Goal: Task Accomplishment & Management: Use online tool/utility

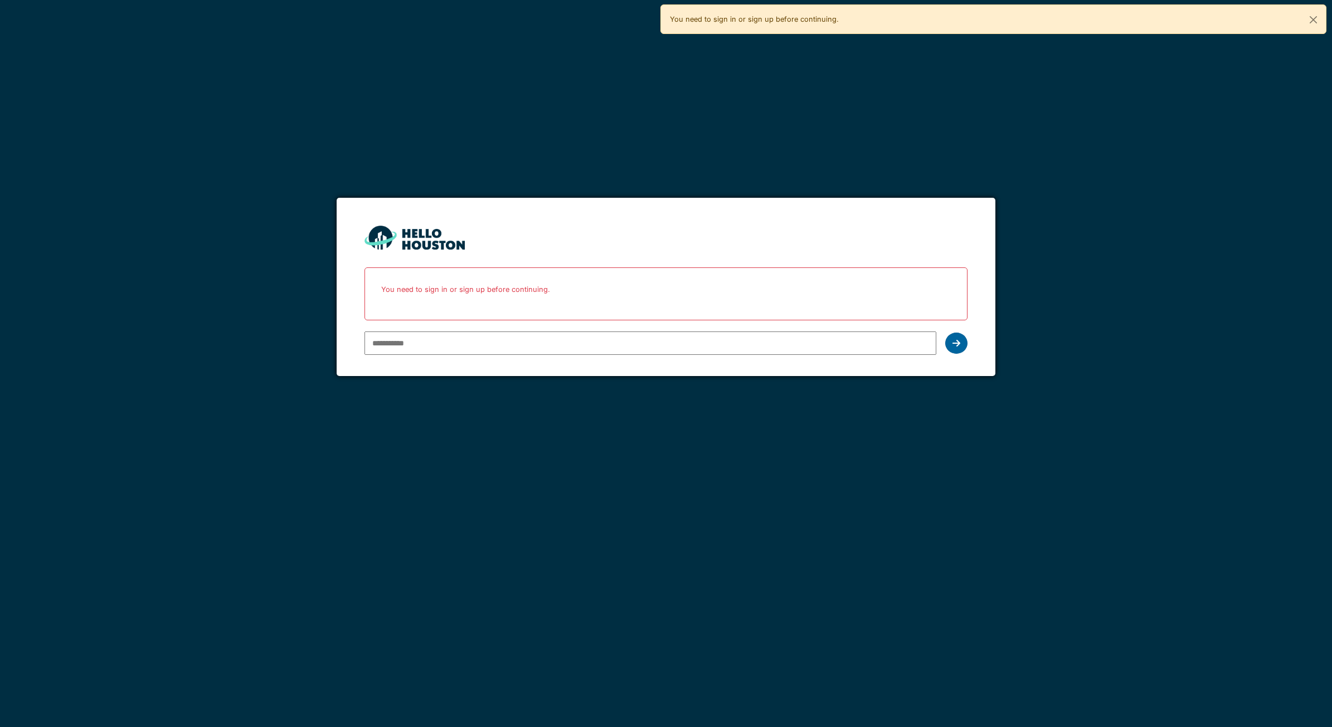
type input "**********"
click at [963, 344] on div at bounding box center [956, 343] width 22 height 21
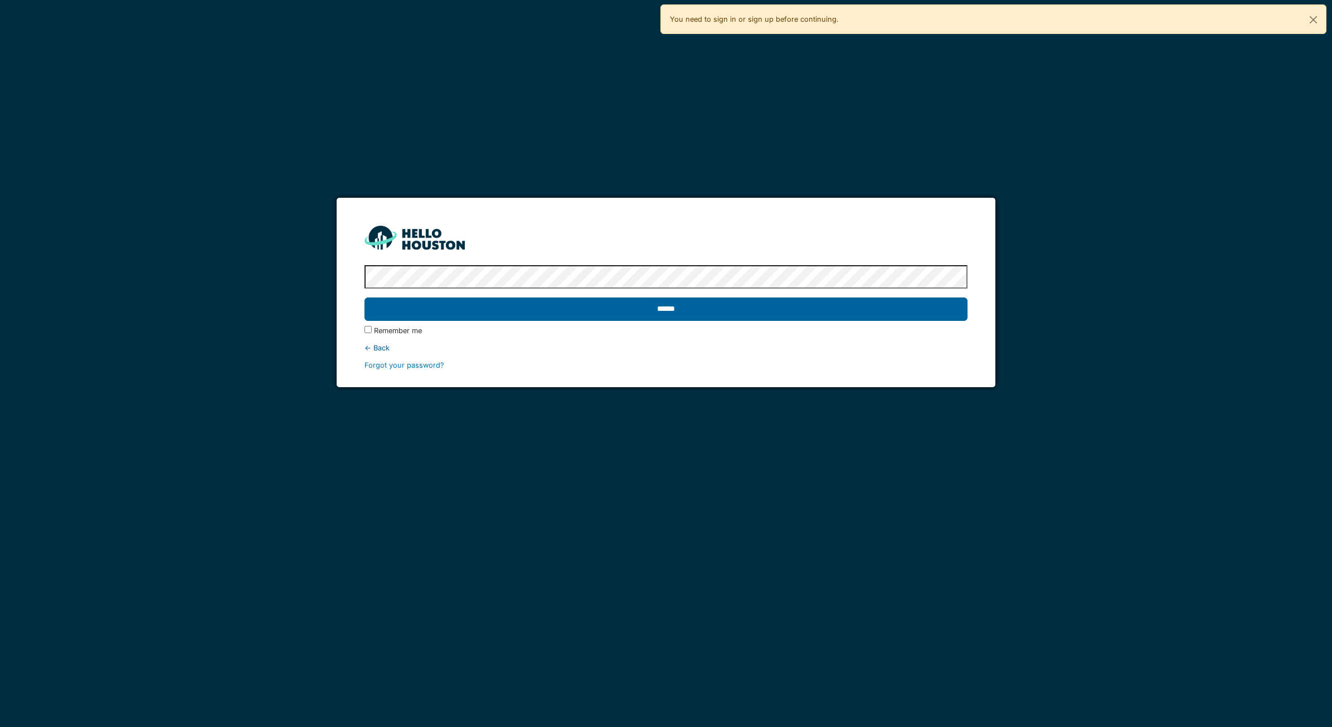
click at [903, 310] on input "******" at bounding box center [666, 309] width 603 height 23
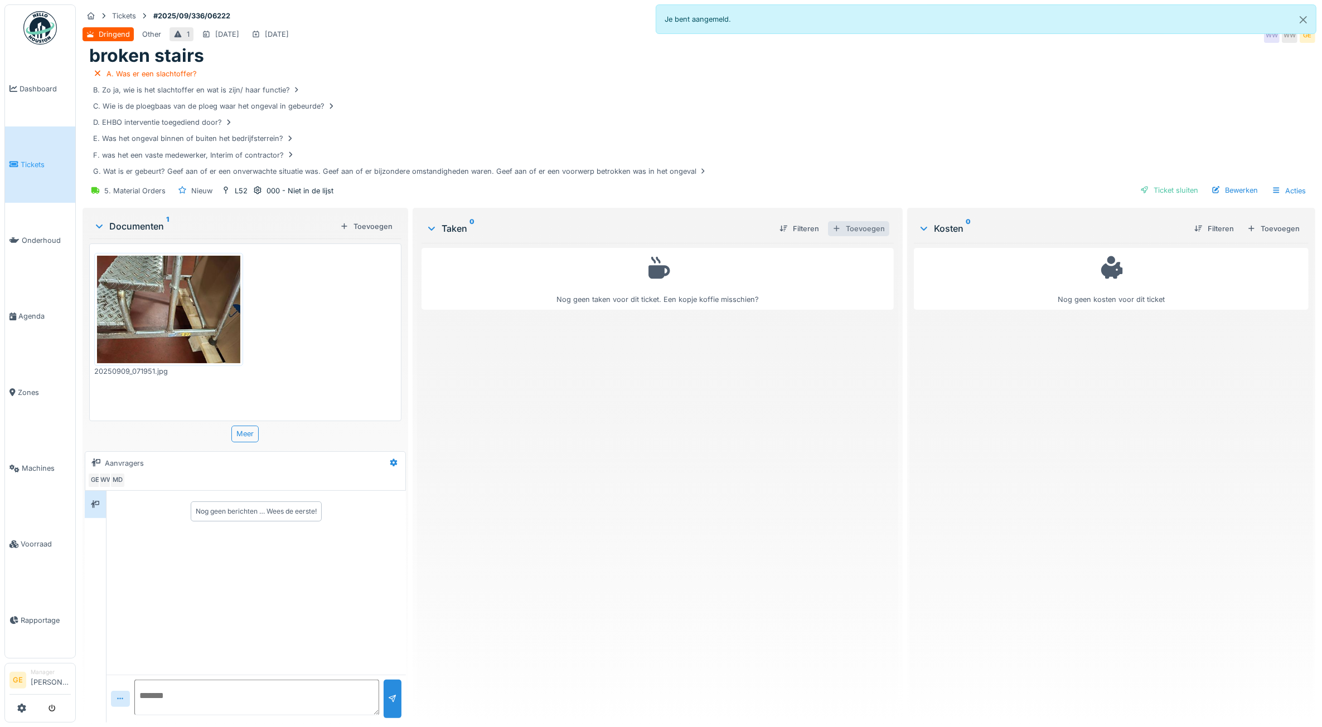
click at [853, 233] on div "Toevoegen" at bounding box center [858, 228] width 61 height 15
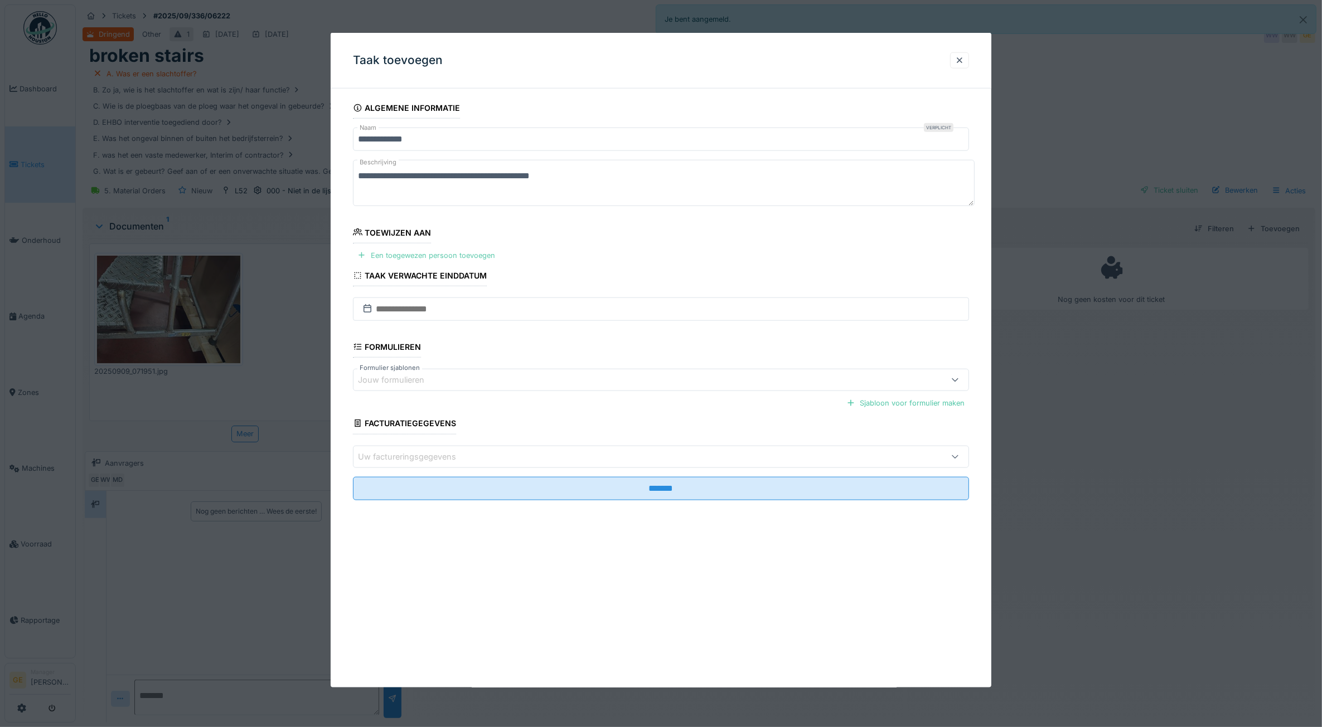
click at [461, 260] on div "Een toegewezen persoon toevoegen" at bounding box center [426, 255] width 147 height 15
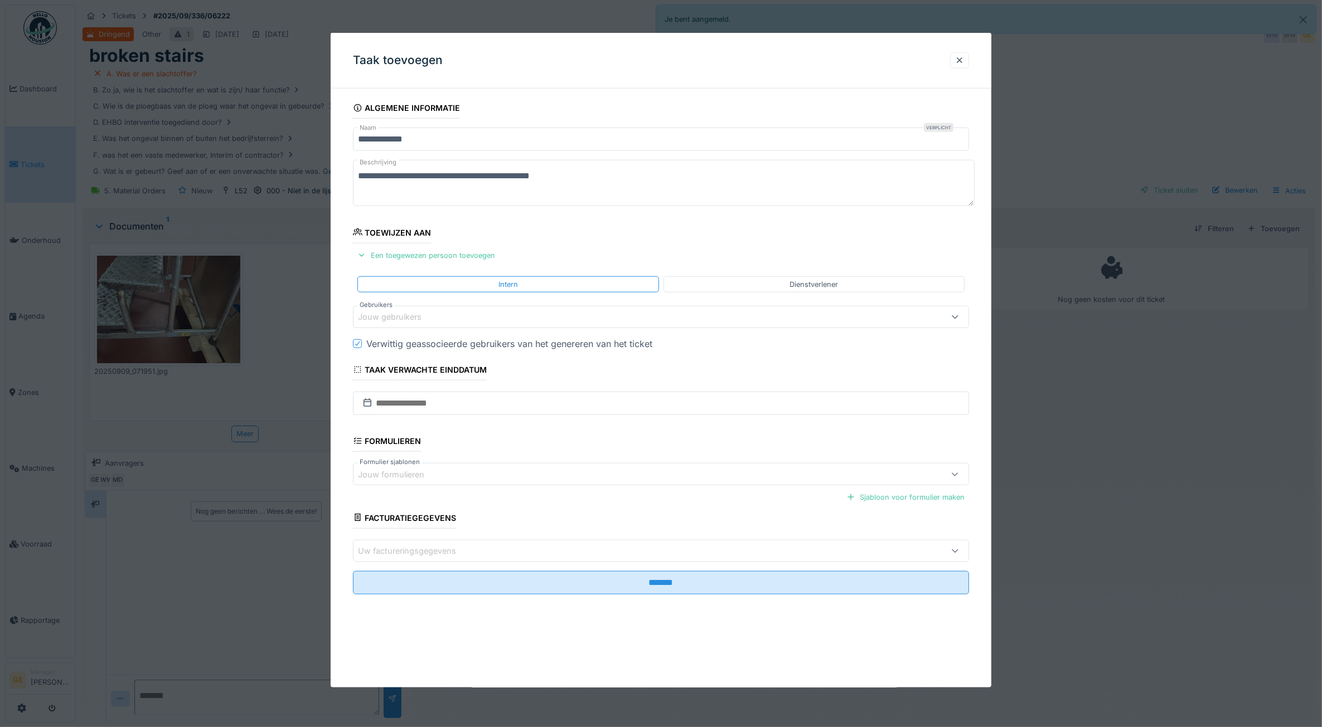
click at [426, 314] on div "Jouw gebruikers" at bounding box center [397, 317] width 79 height 12
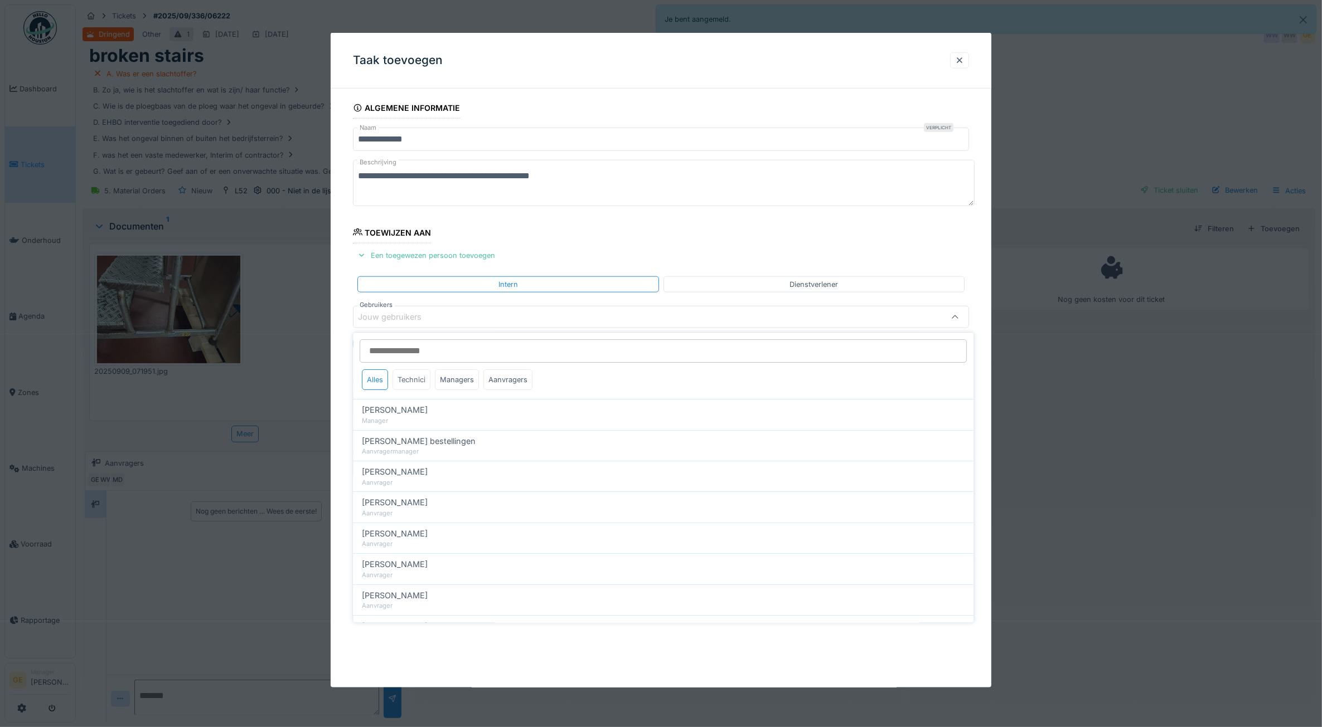
click at [421, 381] on div "Technici" at bounding box center [412, 380] width 38 height 21
click at [416, 379] on div "Technici" at bounding box center [412, 380] width 38 height 21
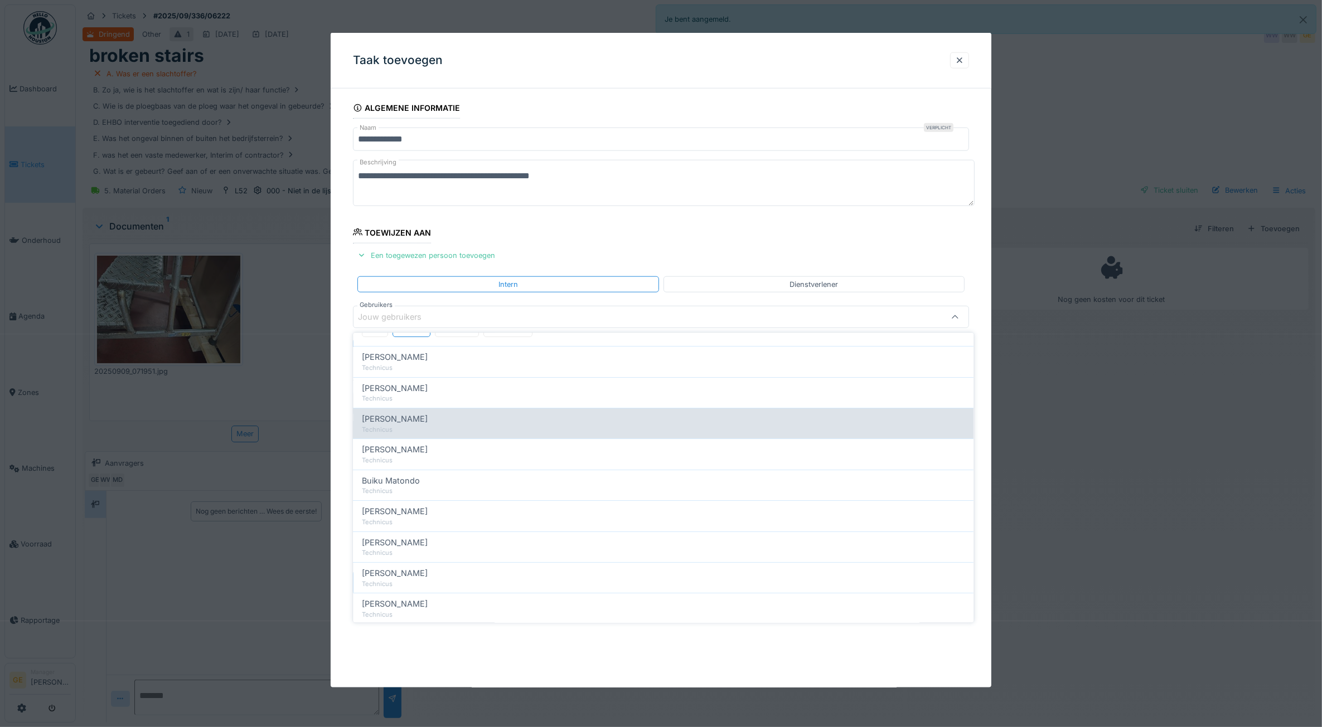
scroll to position [209, 0]
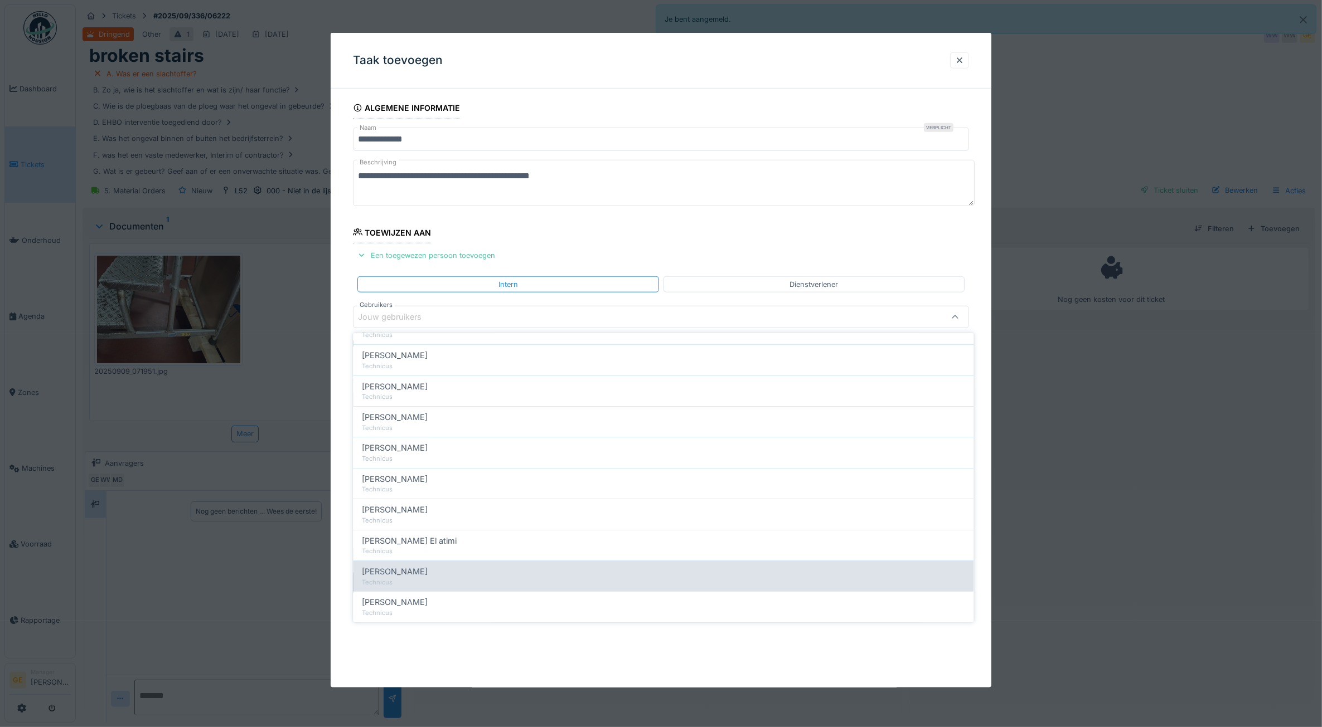
click at [407, 573] on span "Koen Lauwers" at bounding box center [395, 572] width 66 height 12
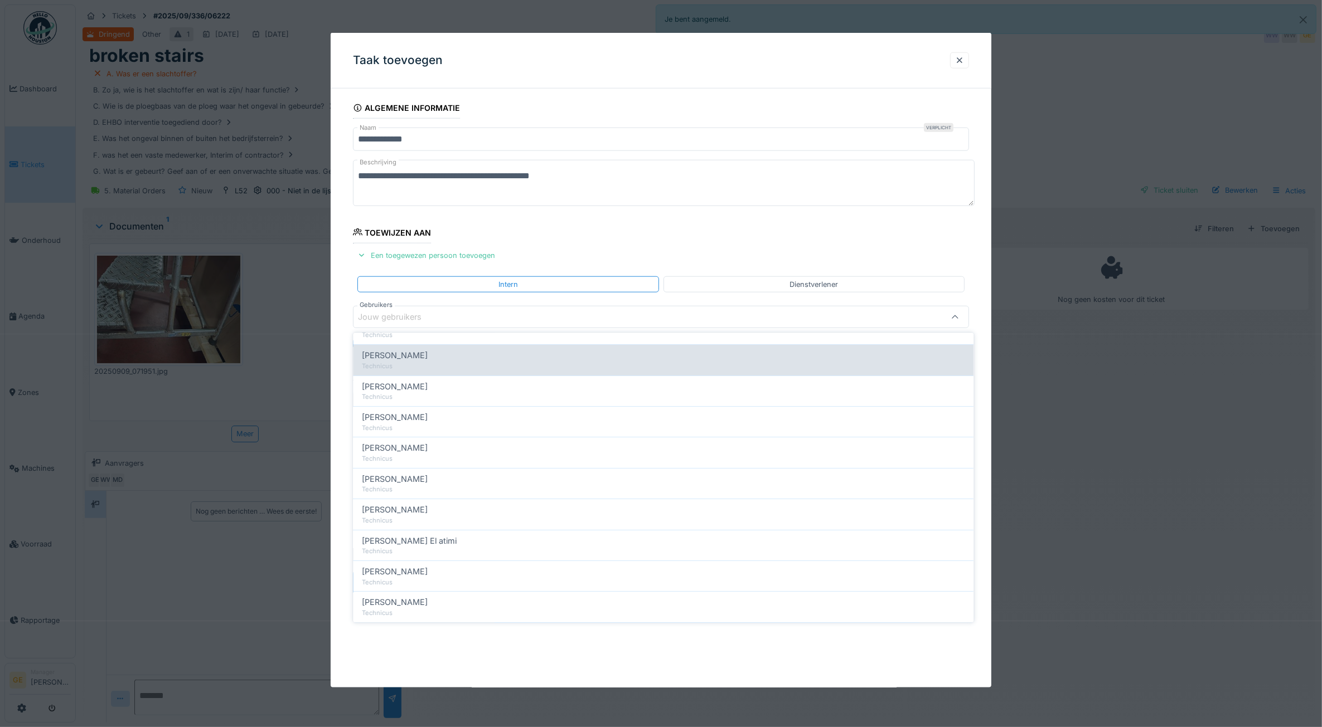
type input "*****"
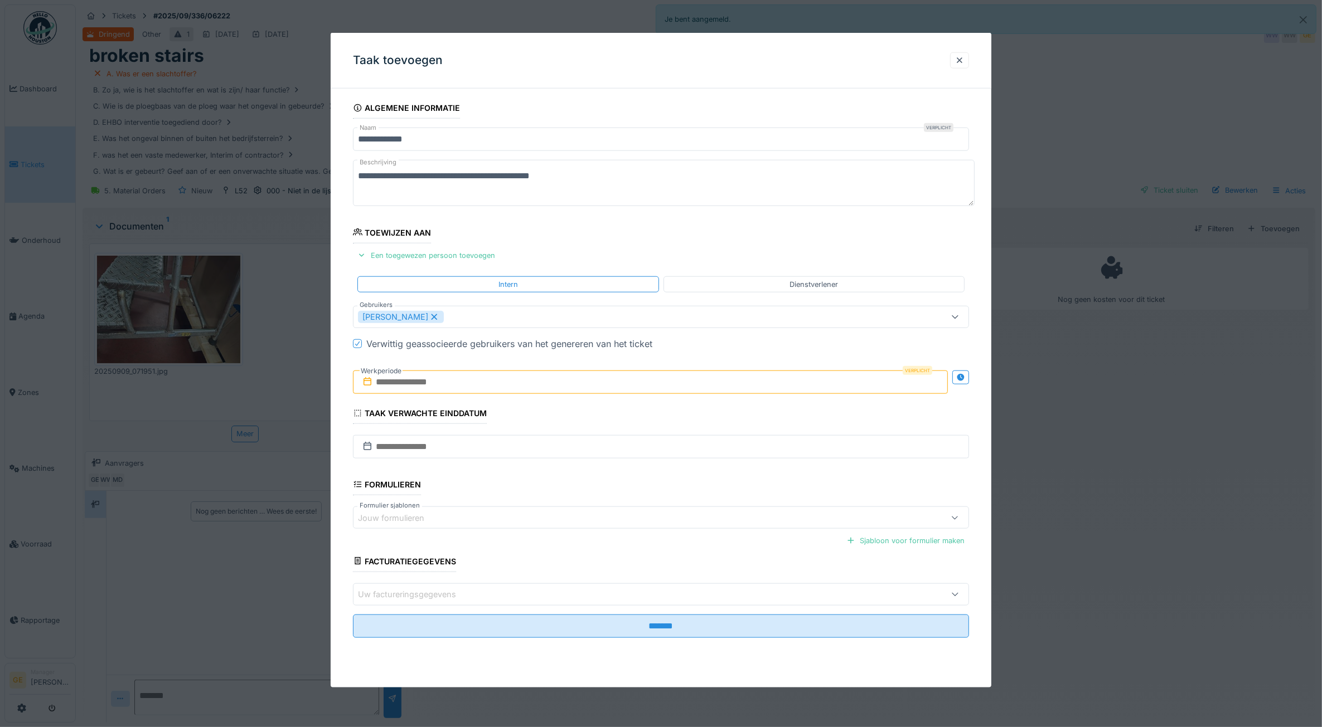
click at [576, 239] on fieldset "**********" at bounding box center [661, 373] width 616 height 550
click at [427, 383] on input "text" at bounding box center [650, 382] width 595 height 23
click at [633, 472] on div "10" at bounding box center [634, 473] width 15 height 16
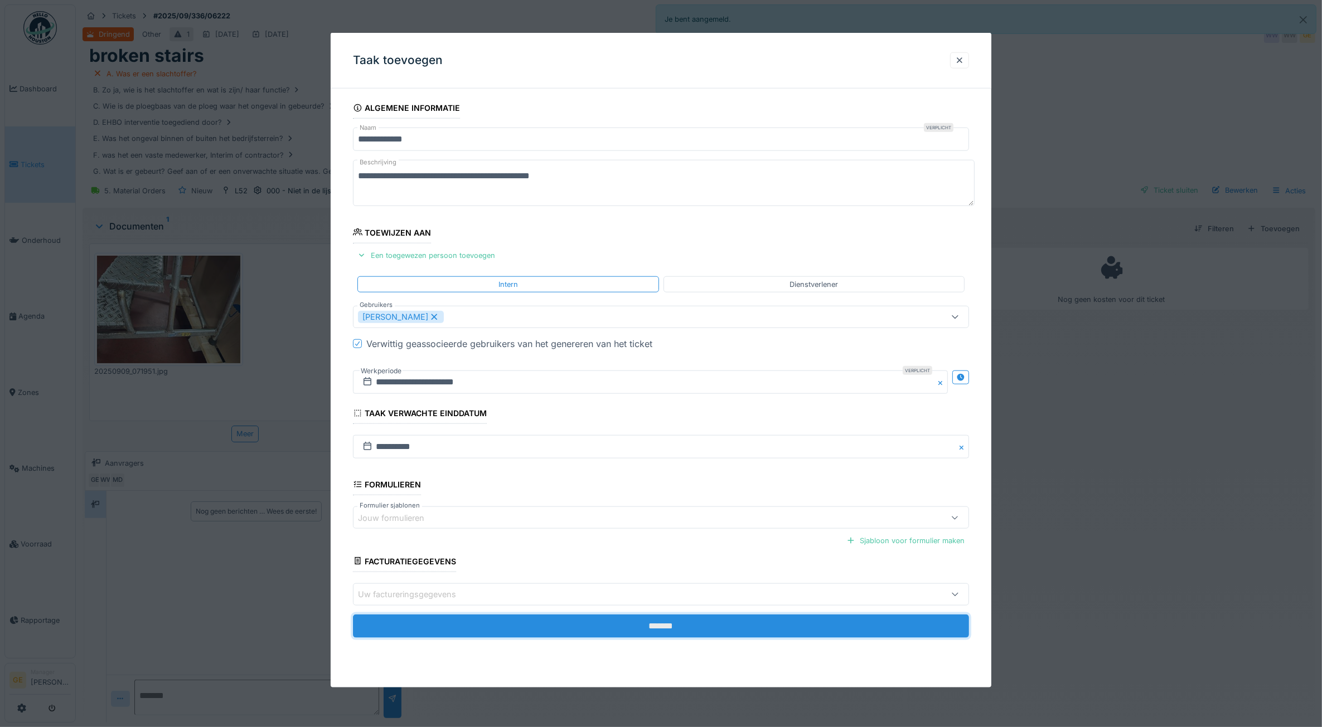
click at [613, 617] on input "*******" at bounding box center [661, 625] width 616 height 23
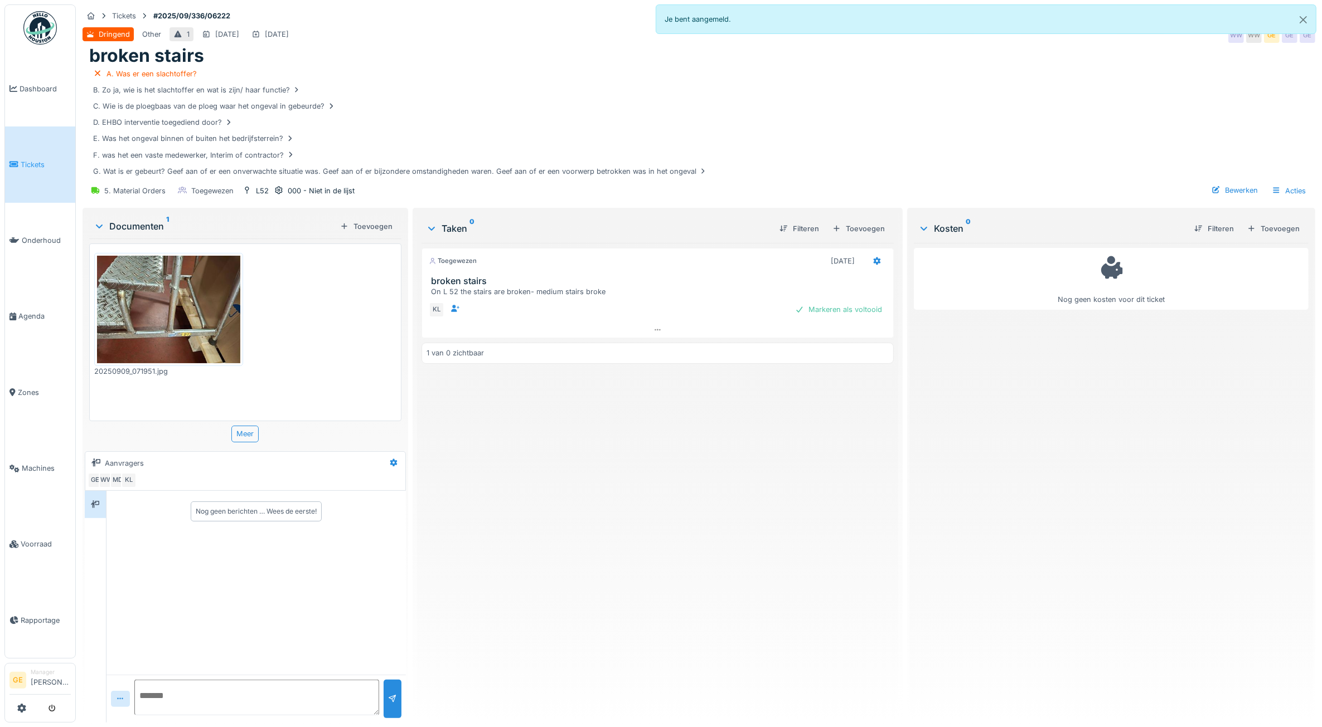
click at [24, 165] on span "Tickets" at bounding box center [46, 164] width 50 height 11
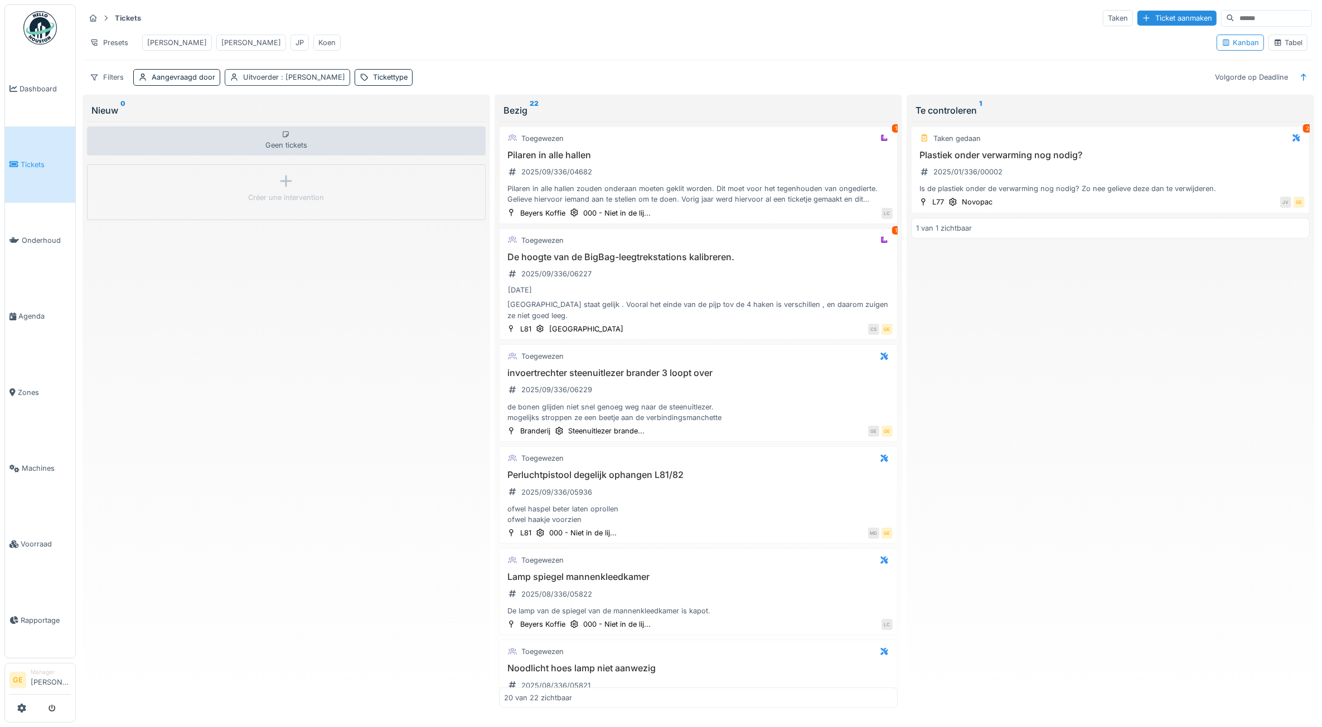
click at [333, 81] on span ": Jean-pierre De smedt" at bounding box center [312, 77] width 66 height 8
click at [315, 159] on icon at bounding box center [310, 155] width 10 height 8
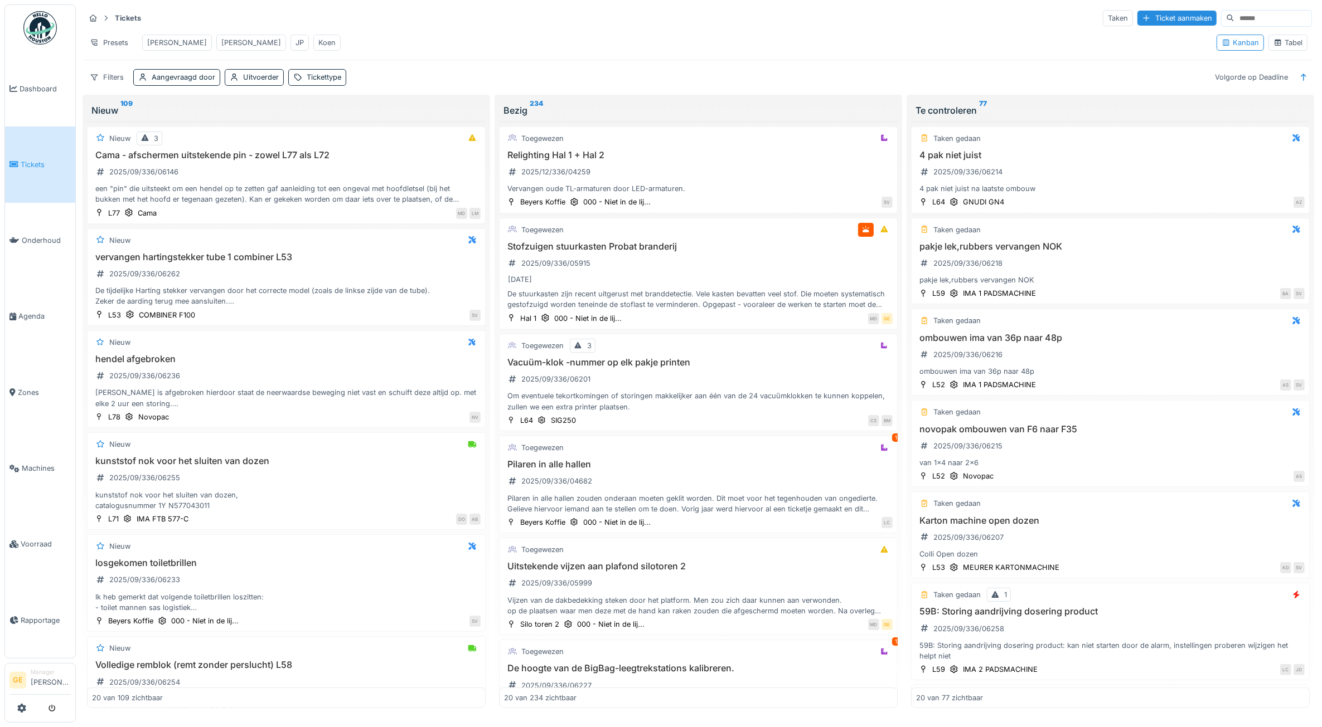
click at [460, 33] on div "Presets Adrian Gino JP Koen" at bounding box center [646, 42] width 1123 height 25
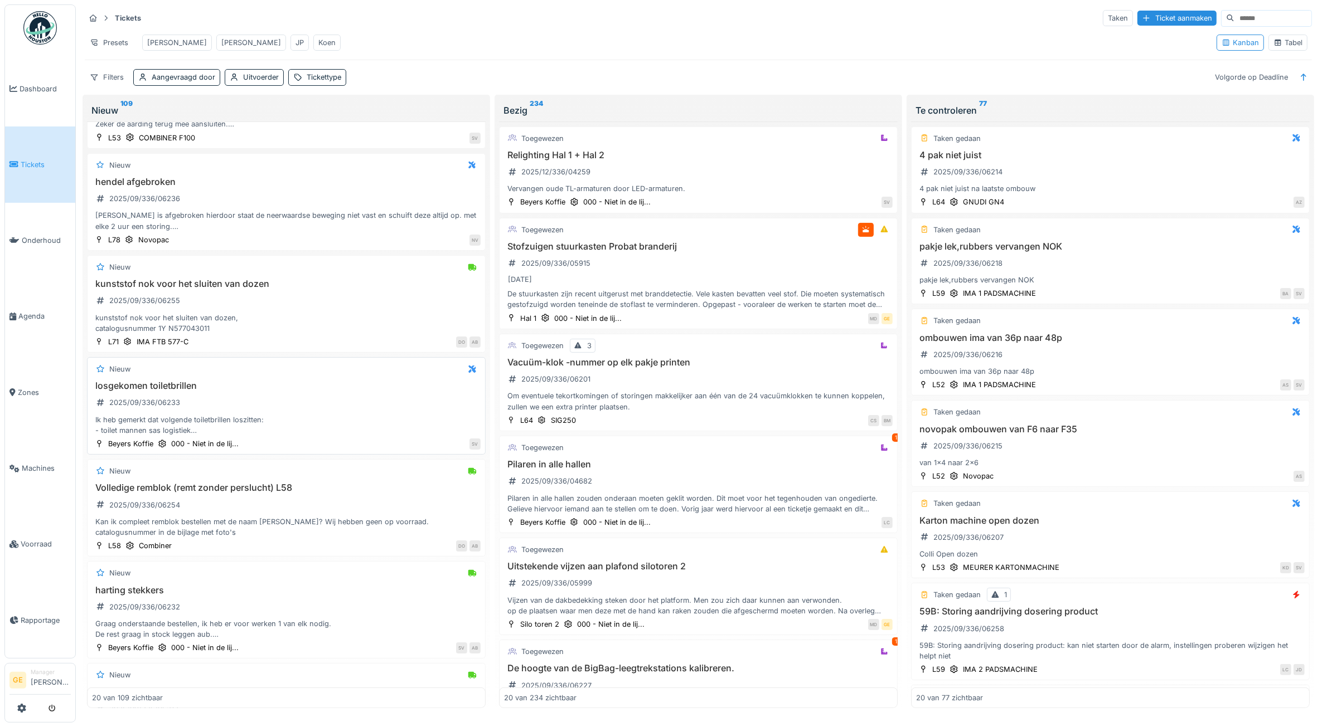
scroll to position [209, 0]
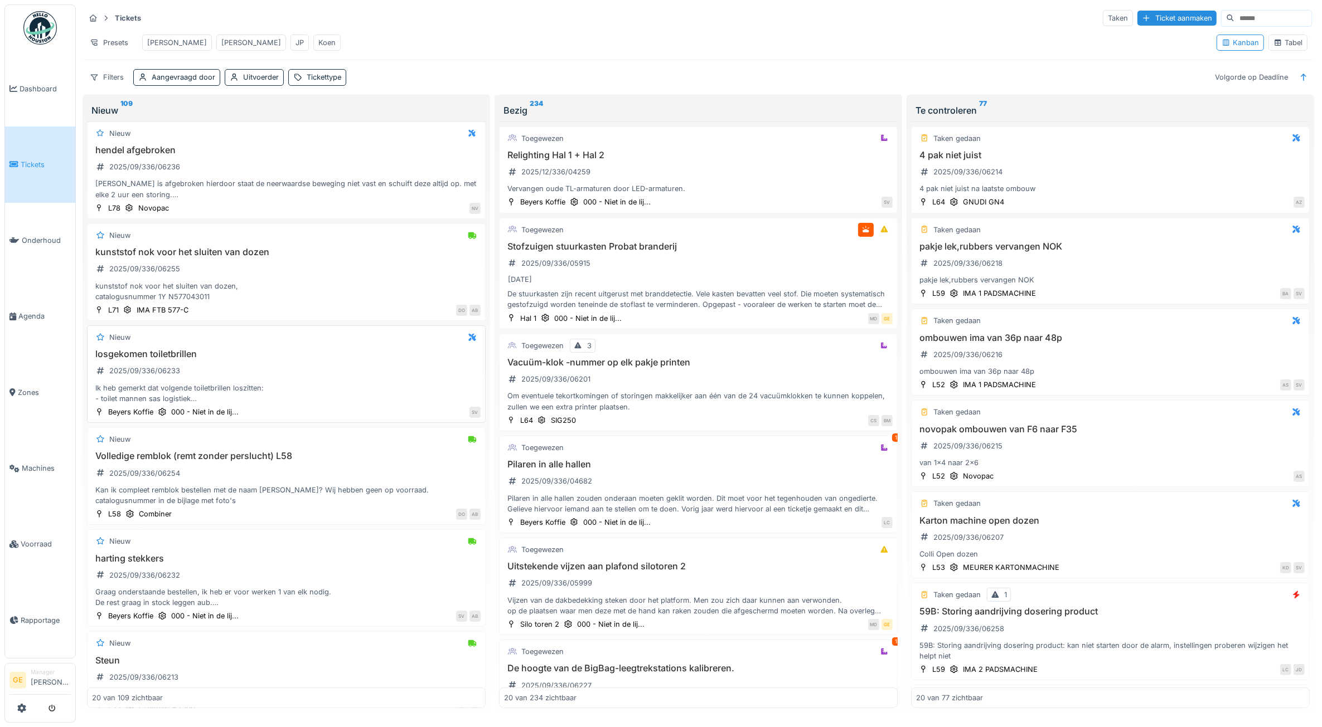
click at [329, 400] on div "Ik heb gemerkt dat volgende toiletbrillen loszitten: - toilet mannen sas logist…" at bounding box center [286, 393] width 388 height 21
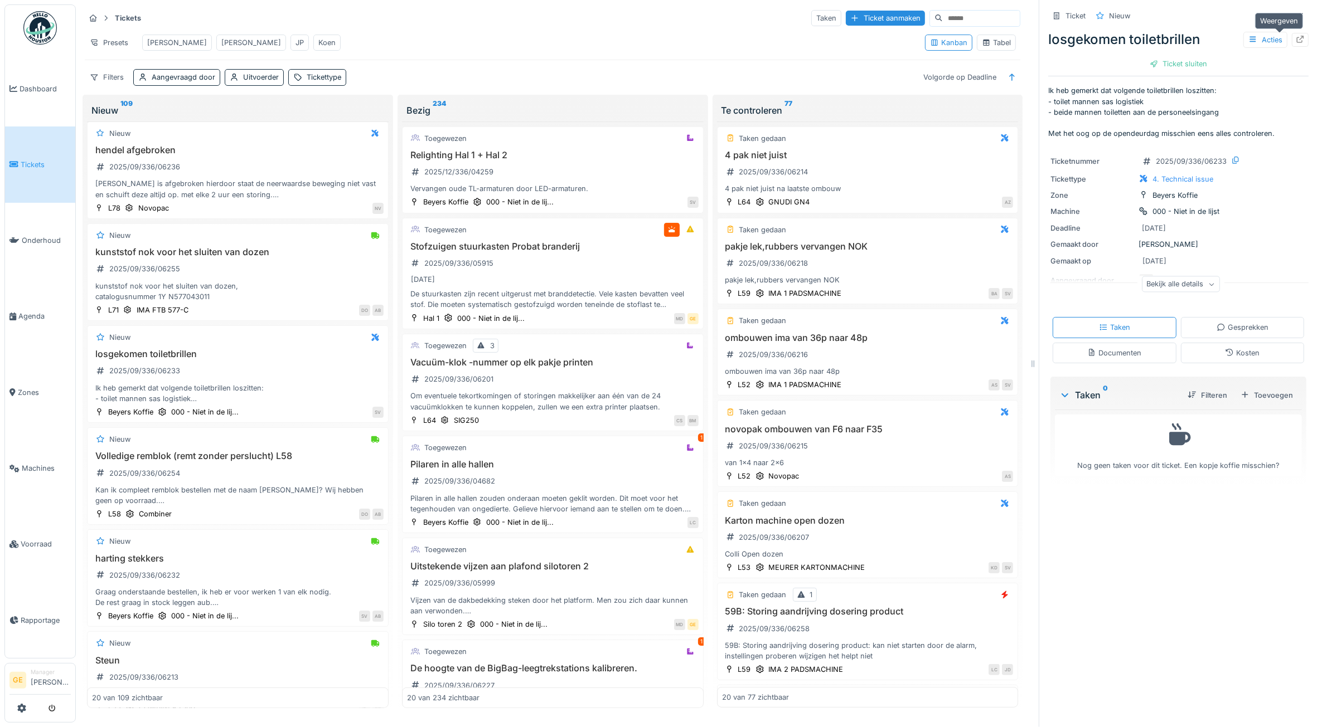
click at [1291, 36] on div at bounding box center [1299, 40] width 17 height 14
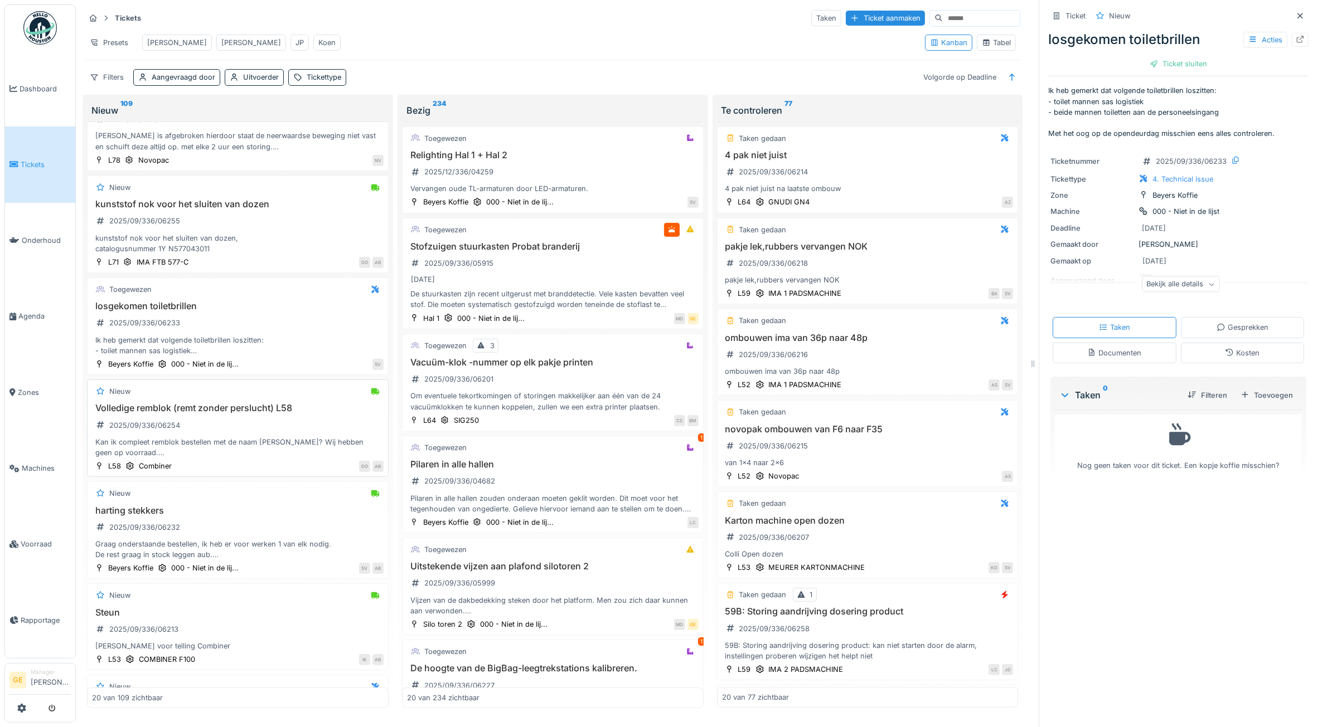
scroll to position [279, 0]
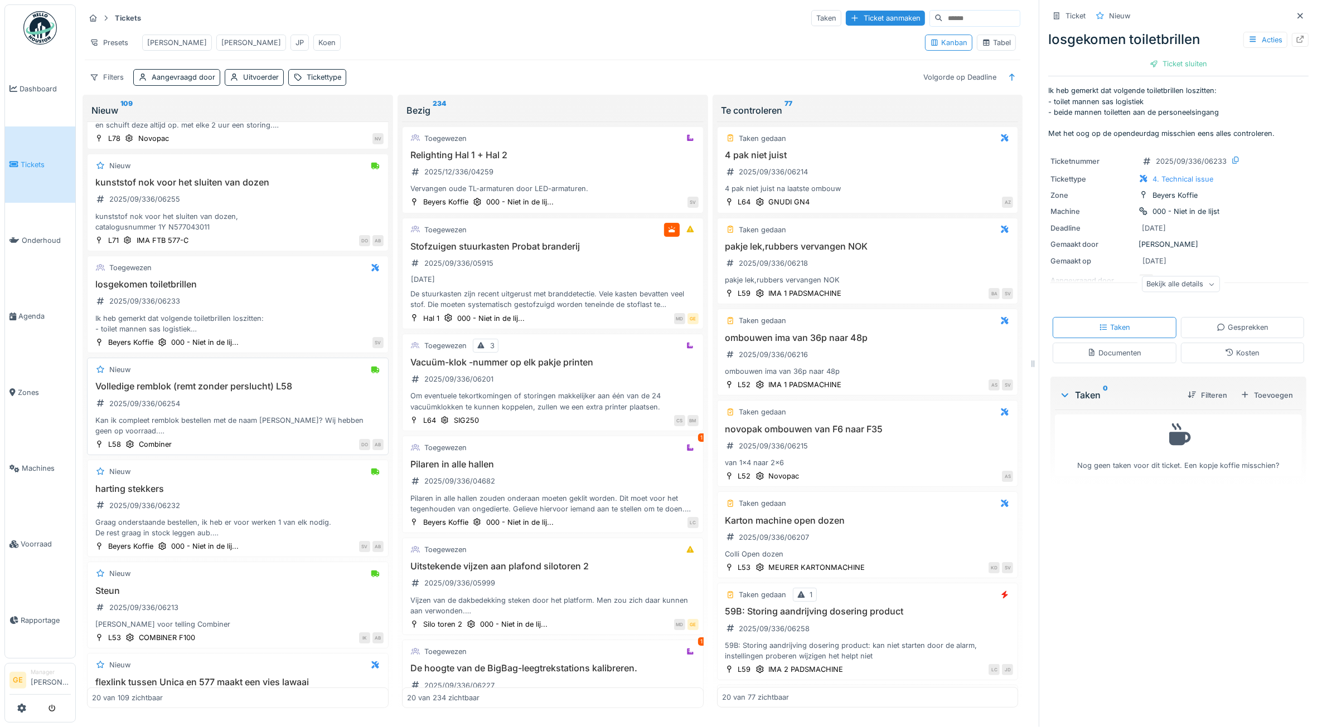
click at [154, 392] on h3 "Volledige remblok (remt zonder perslucht) L58" at bounding box center [238, 386] width 292 height 11
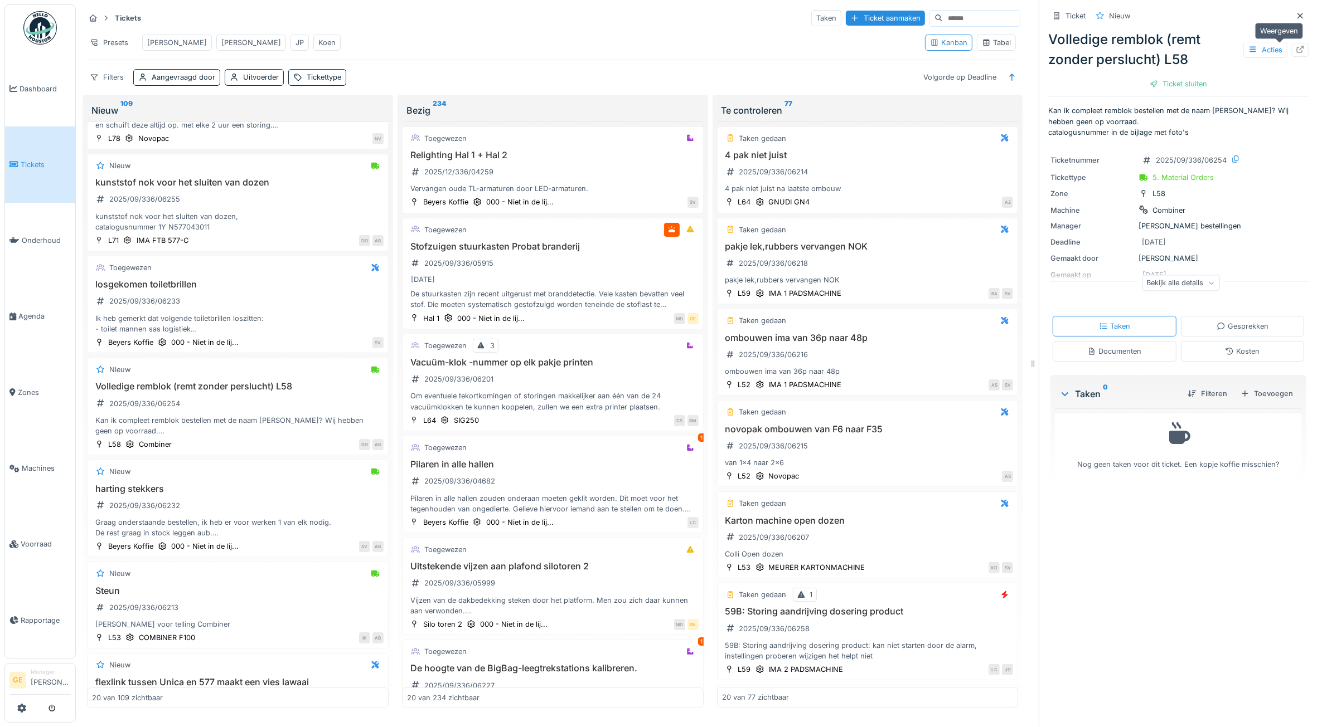
click at [1296, 48] on icon at bounding box center [1299, 49] width 7 height 7
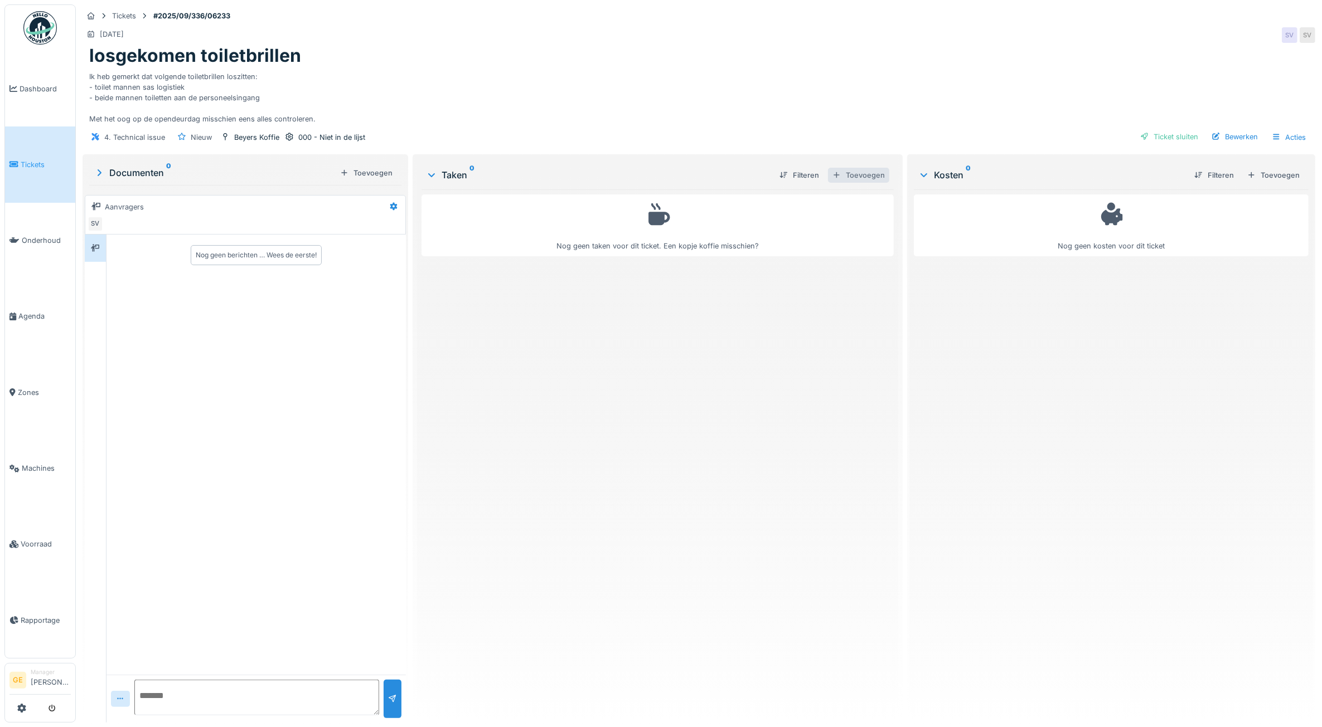
click at [869, 174] on div "Toevoegen" at bounding box center [858, 175] width 61 height 15
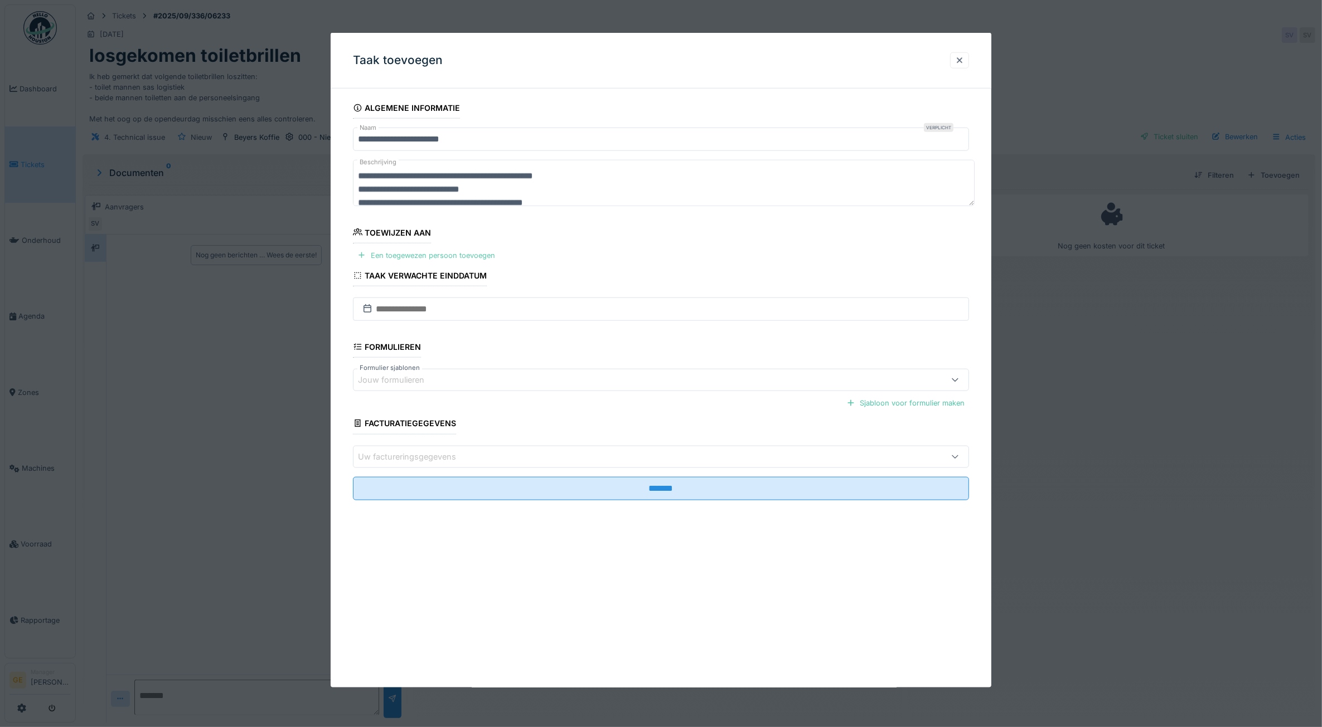
click at [478, 258] on div "Een toegewezen persoon toevoegen" at bounding box center [426, 255] width 147 height 15
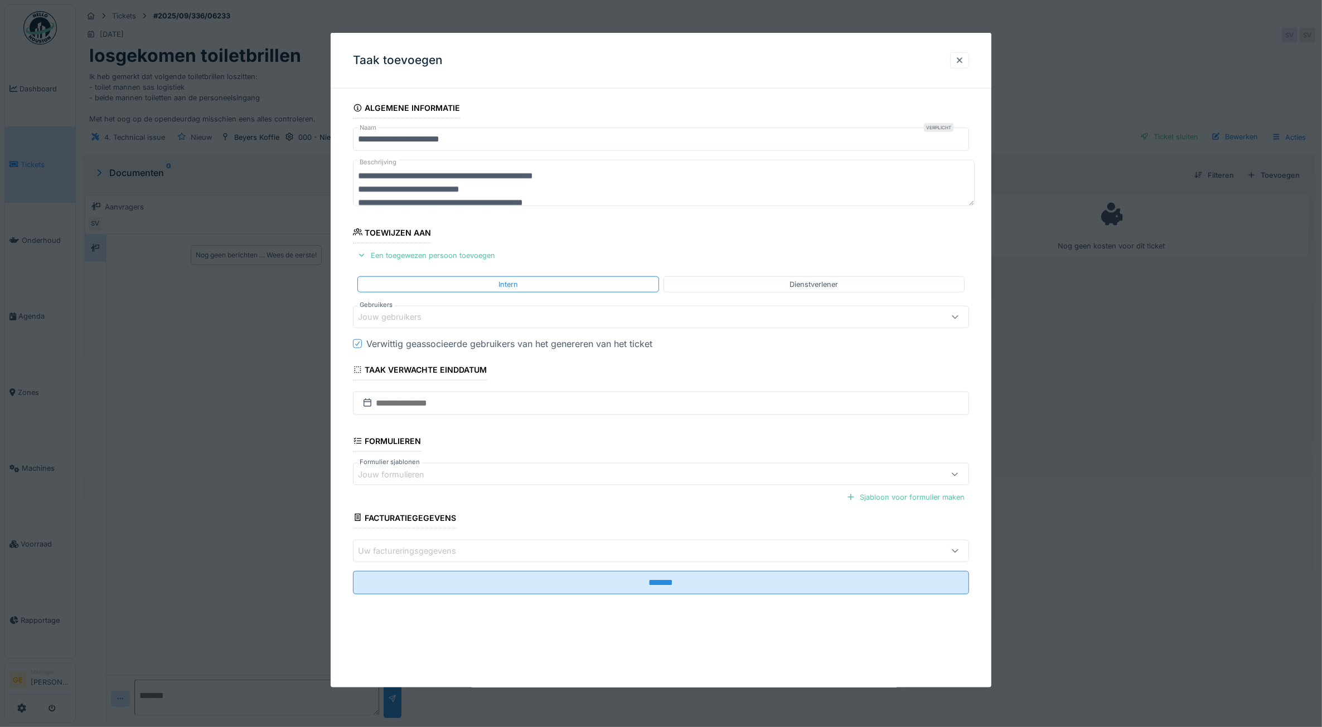
click at [416, 319] on div "Jouw gebruikers" at bounding box center [397, 317] width 79 height 12
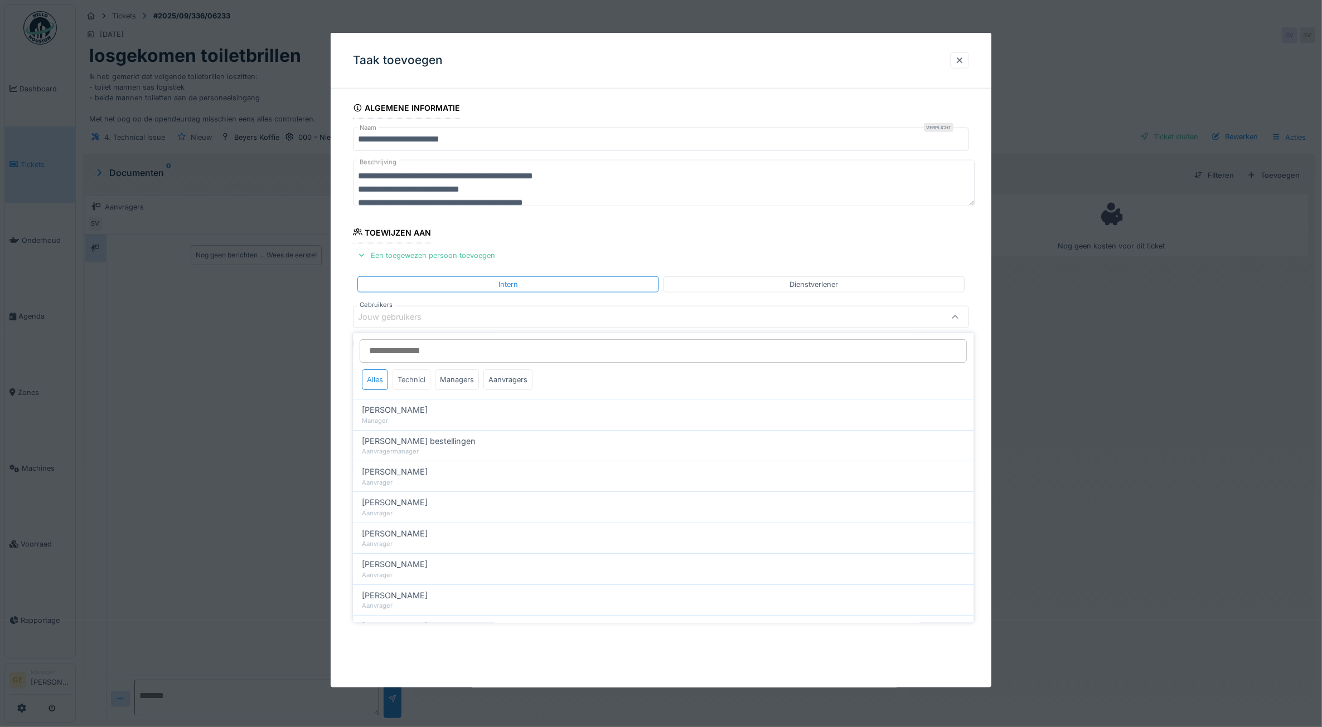
click at [420, 385] on div "Technici" at bounding box center [412, 380] width 38 height 21
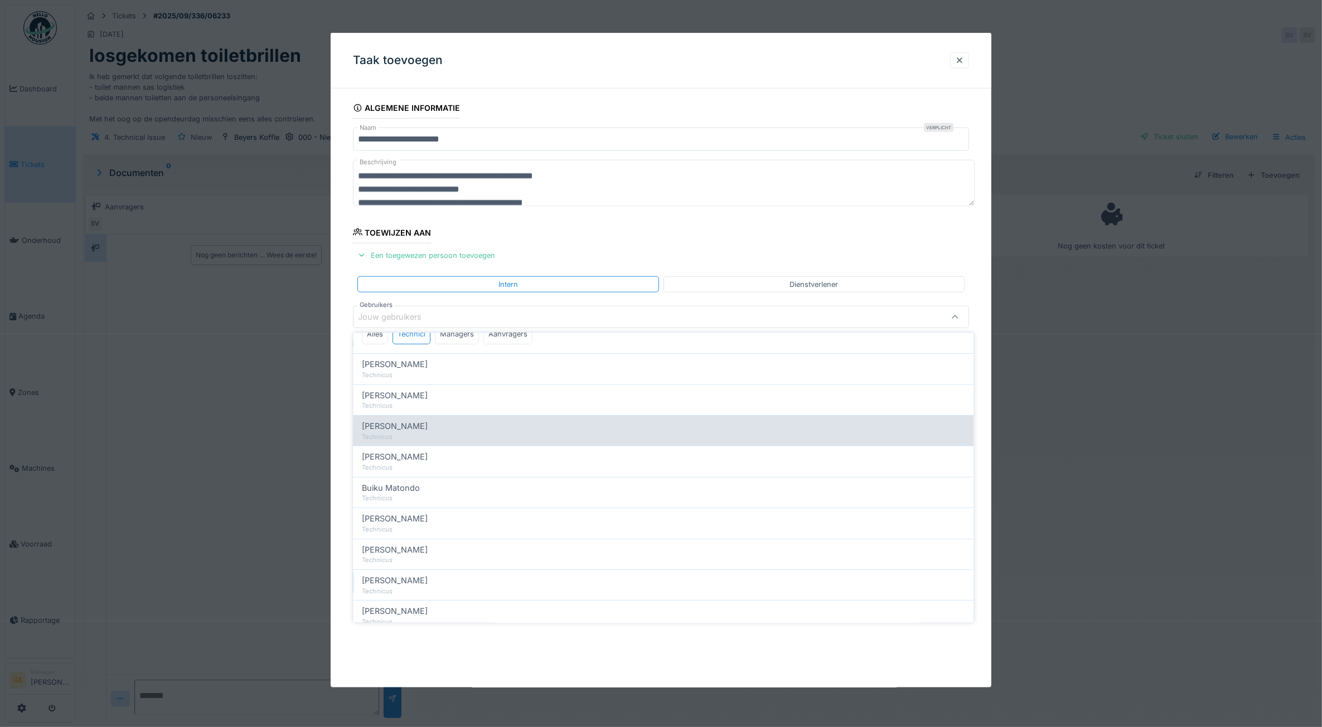
scroll to position [139, 0]
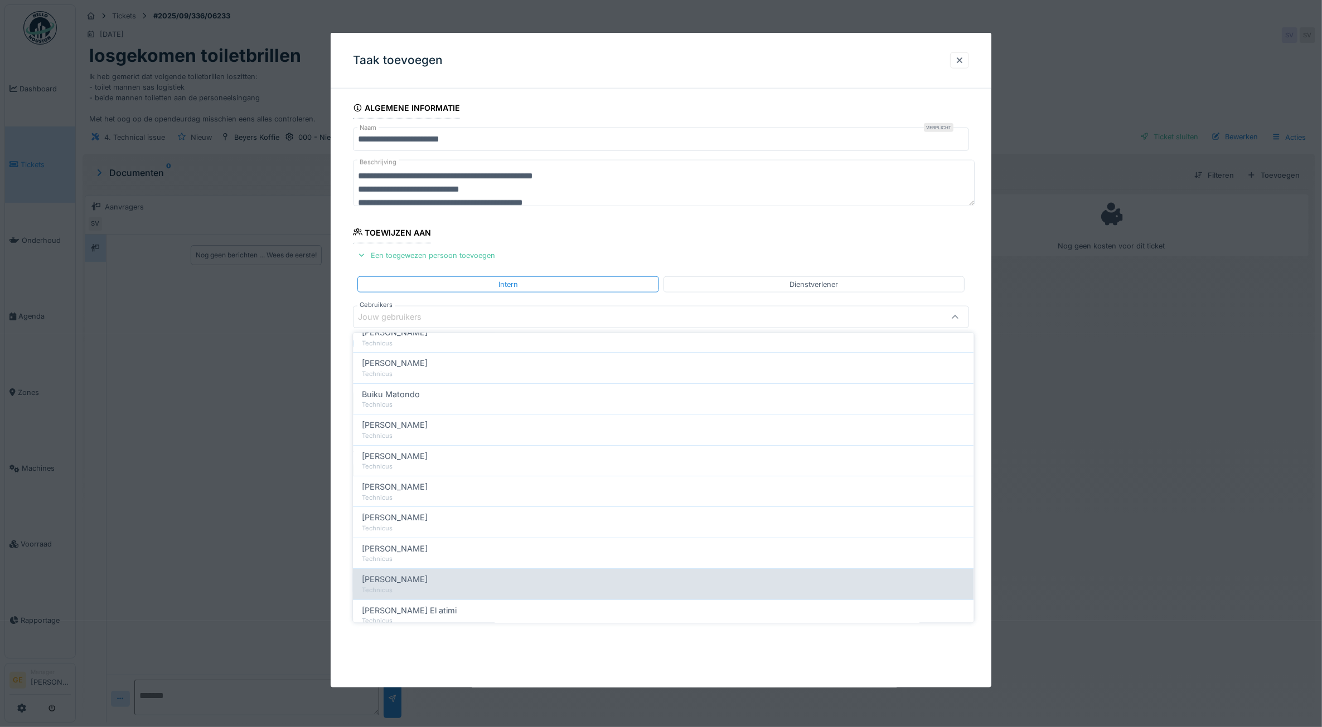
click at [419, 575] on span "Jean-pierre De smedt" at bounding box center [395, 580] width 66 height 12
type input "****"
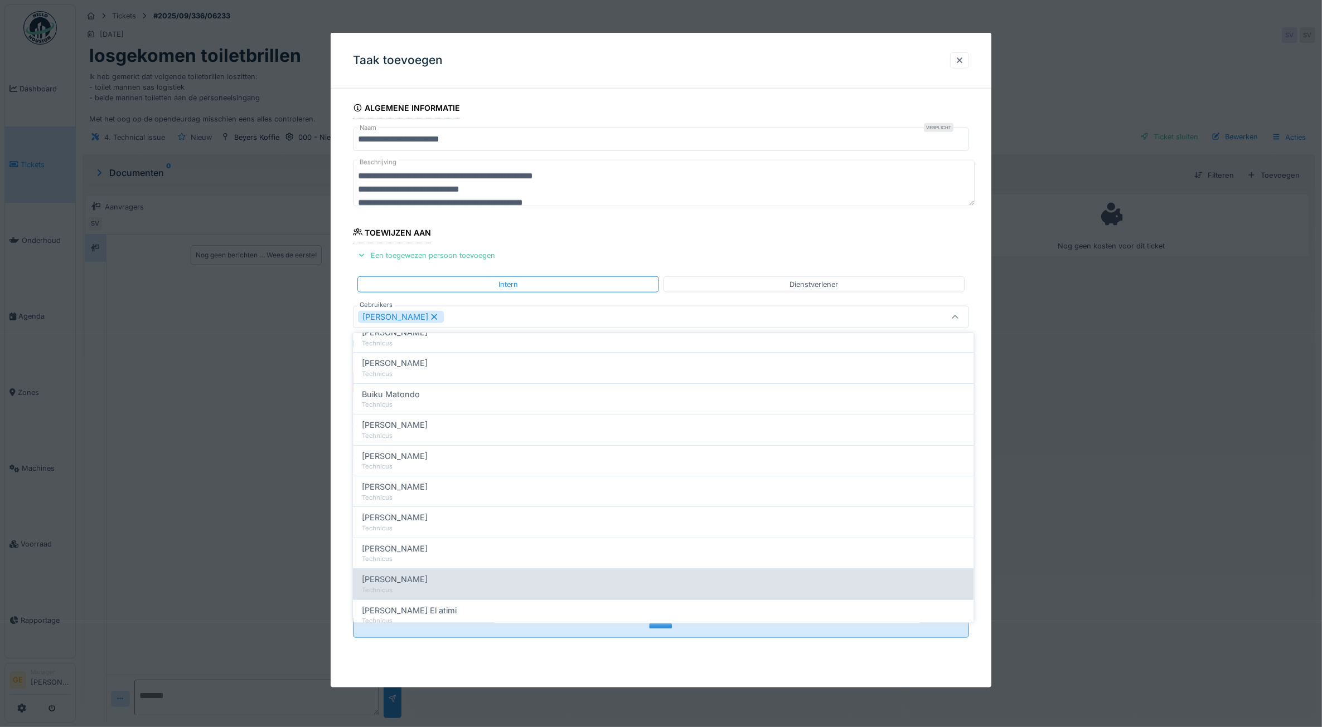
scroll to position [0, 0]
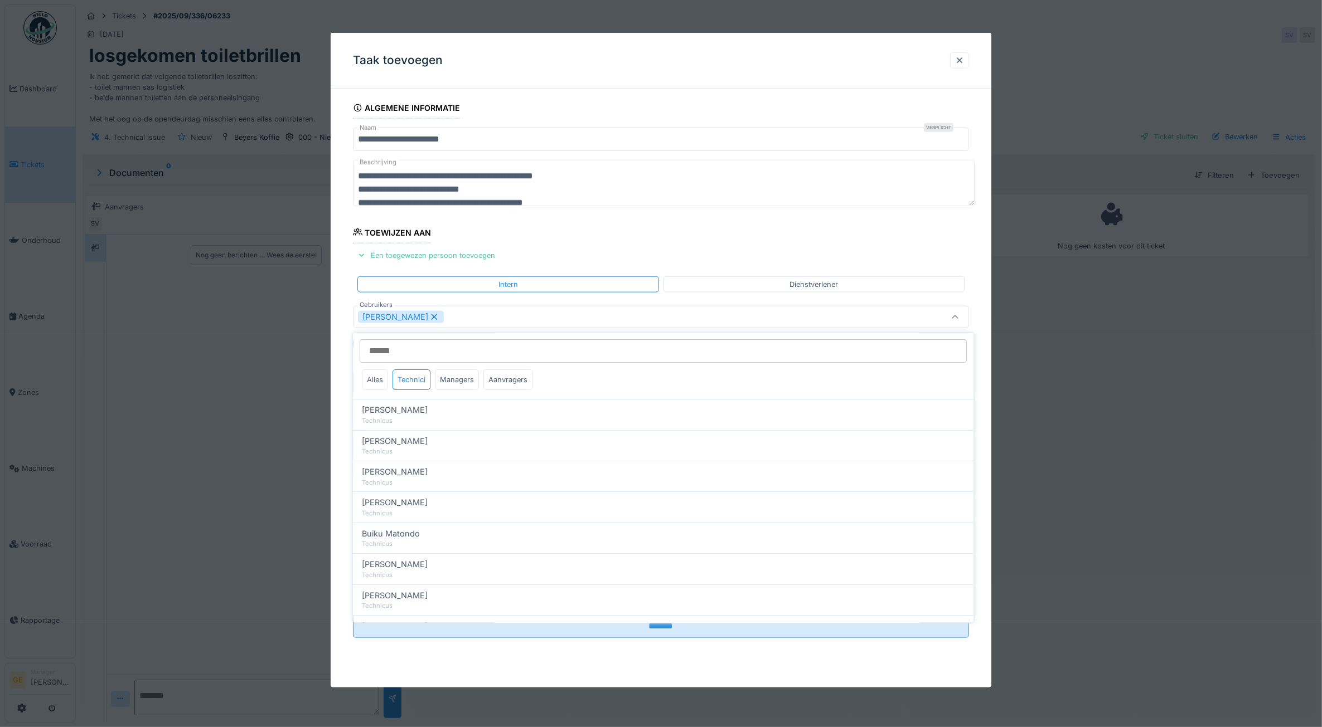
click at [600, 70] on div "Taak toevoegen" at bounding box center [661, 61] width 661 height 56
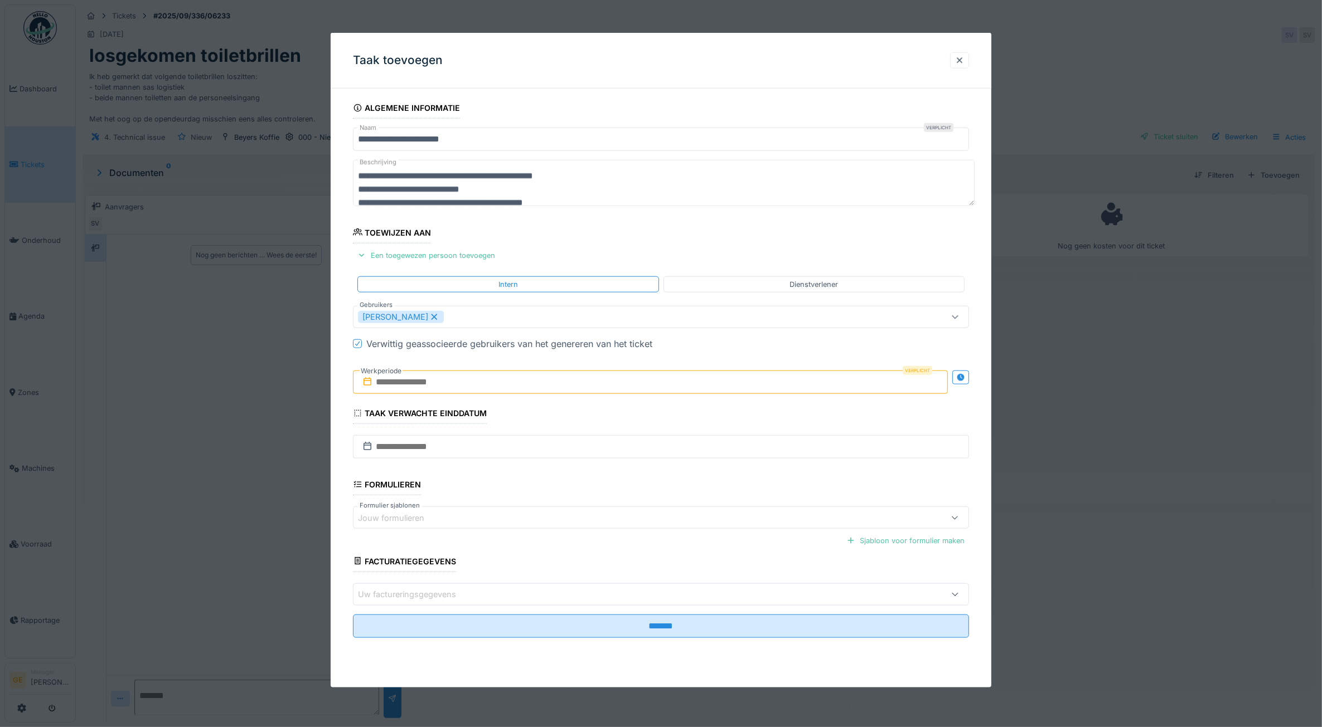
click at [418, 385] on input "text" at bounding box center [650, 382] width 595 height 23
click at [634, 475] on div "10" at bounding box center [634, 473] width 15 height 16
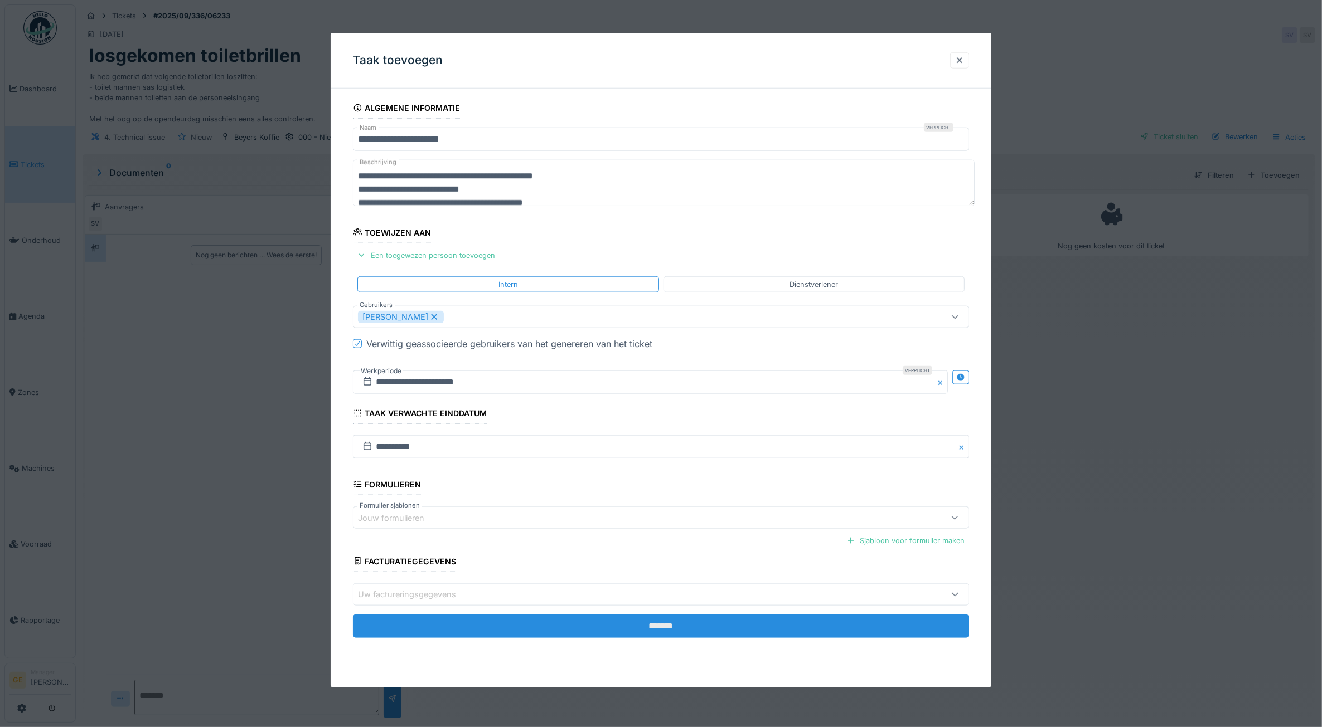
click at [629, 634] on input "*******" at bounding box center [661, 625] width 616 height 23
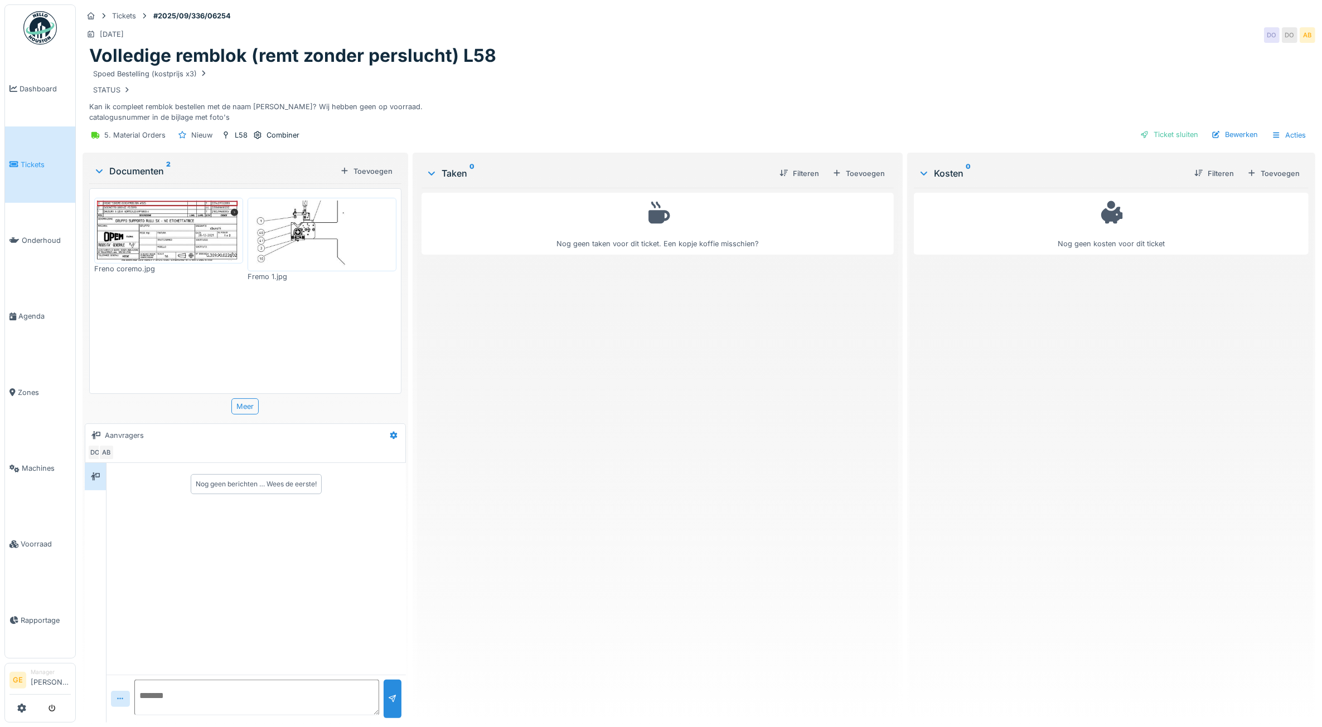
click at [295, 221] on img at bounding box center [321, 235] width 143 height 68
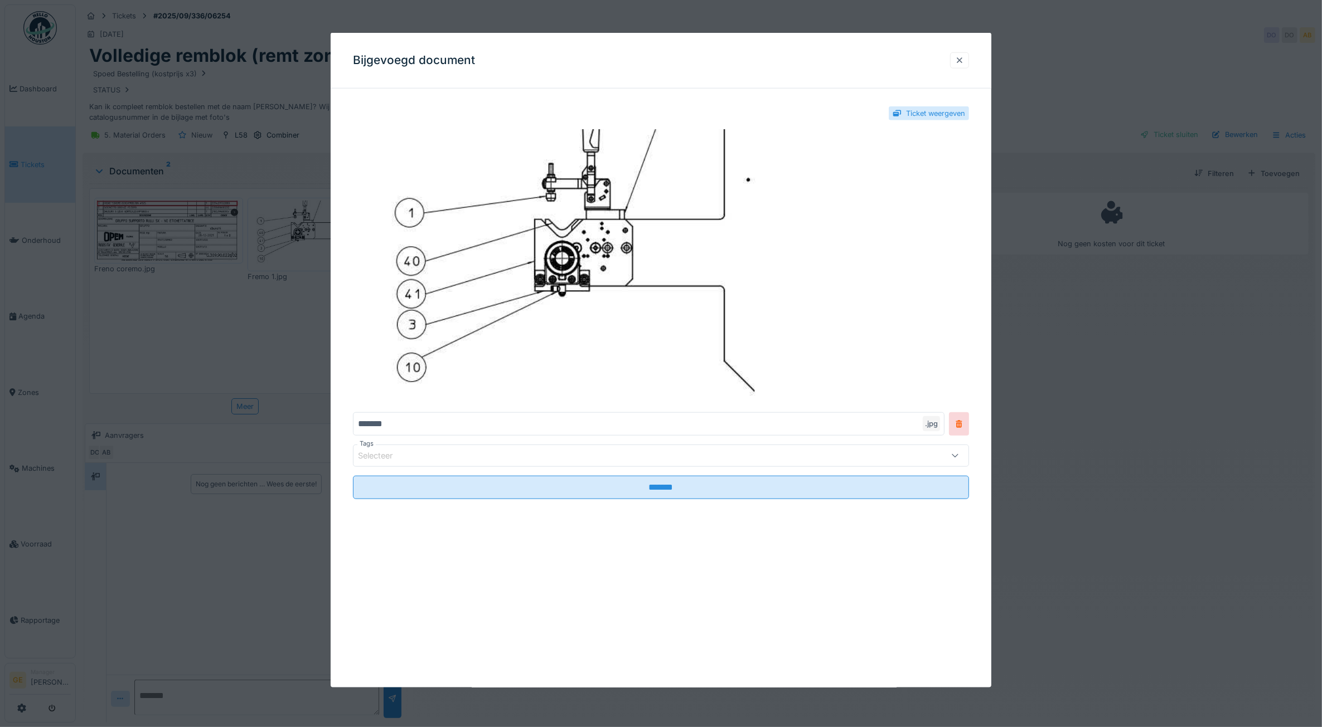
click at [964, 60] on div at bounding box center [959, 60] width 9 height 11
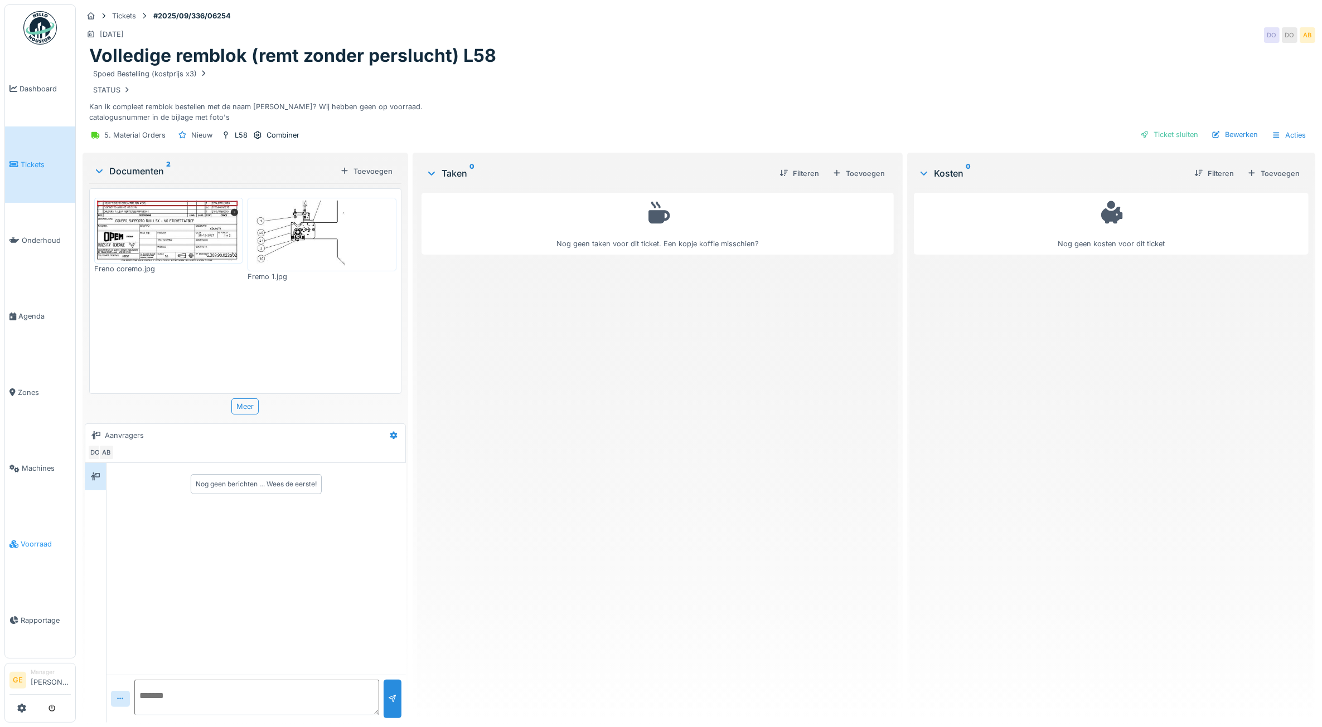
click at [39, 539] on span "Voorraad" at bounding box center [46, 544] width 50 height 11
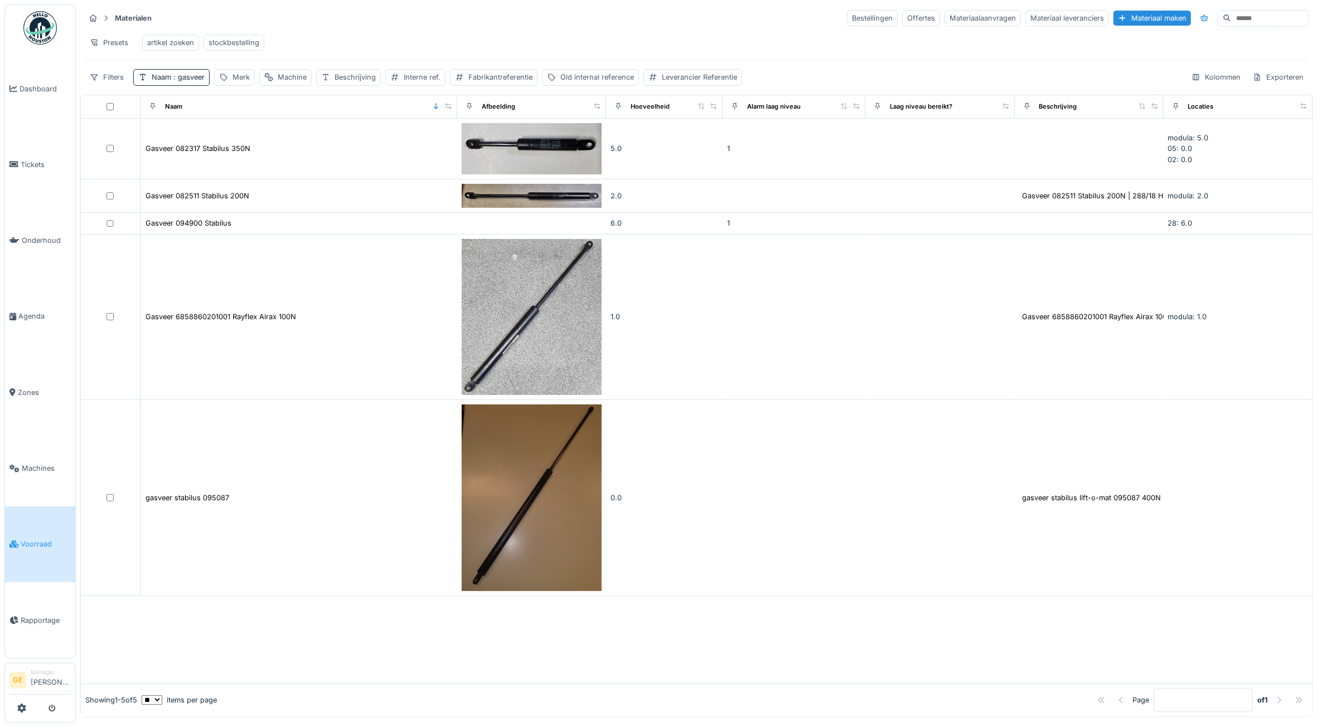
click at [162, 42] on div "artikel zoeken" at bounding box center [170, 42] width 47 height 11
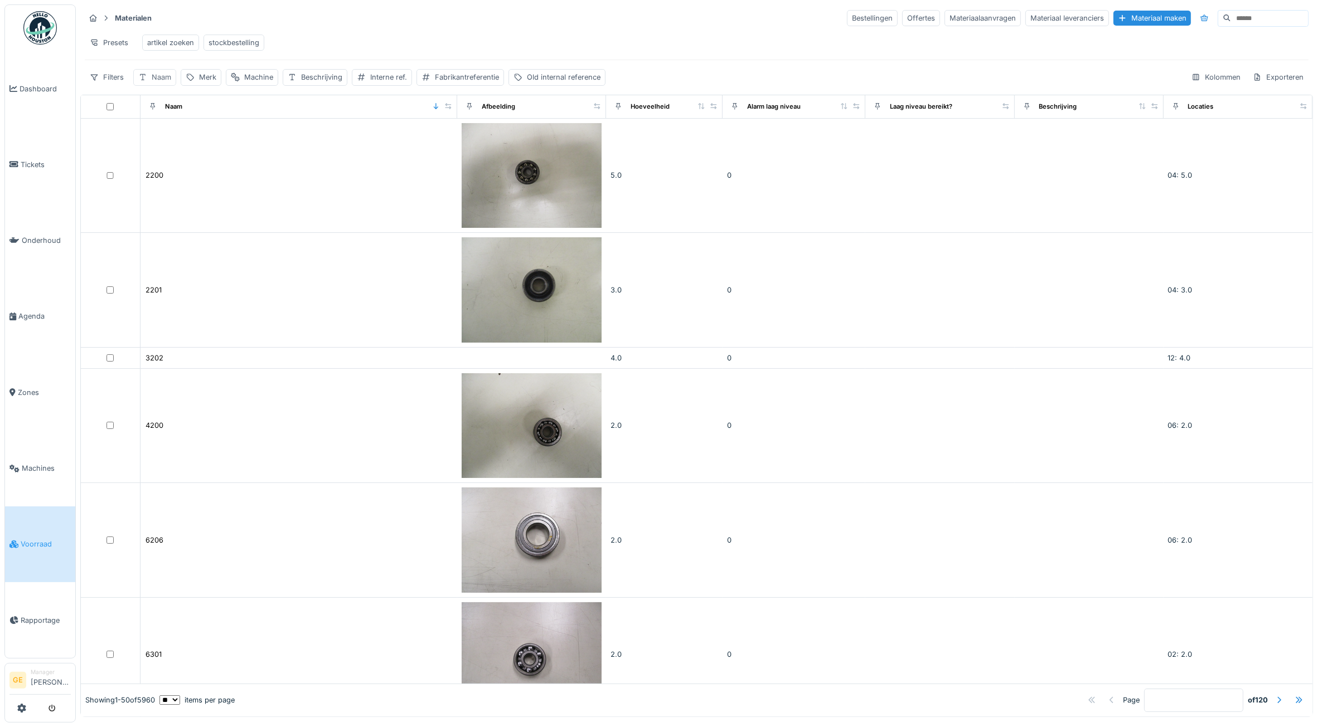
click at [162, 82] on div "Naam" at bounding box center [162, 77] width 20 height 11
click at [166, 143] on label "Naam" at bounding box center [157, 141] width 29 height 13
click at [166, 143] on input "Naam" at bounding box center [194, 141] width 113 height 23
type input "***"
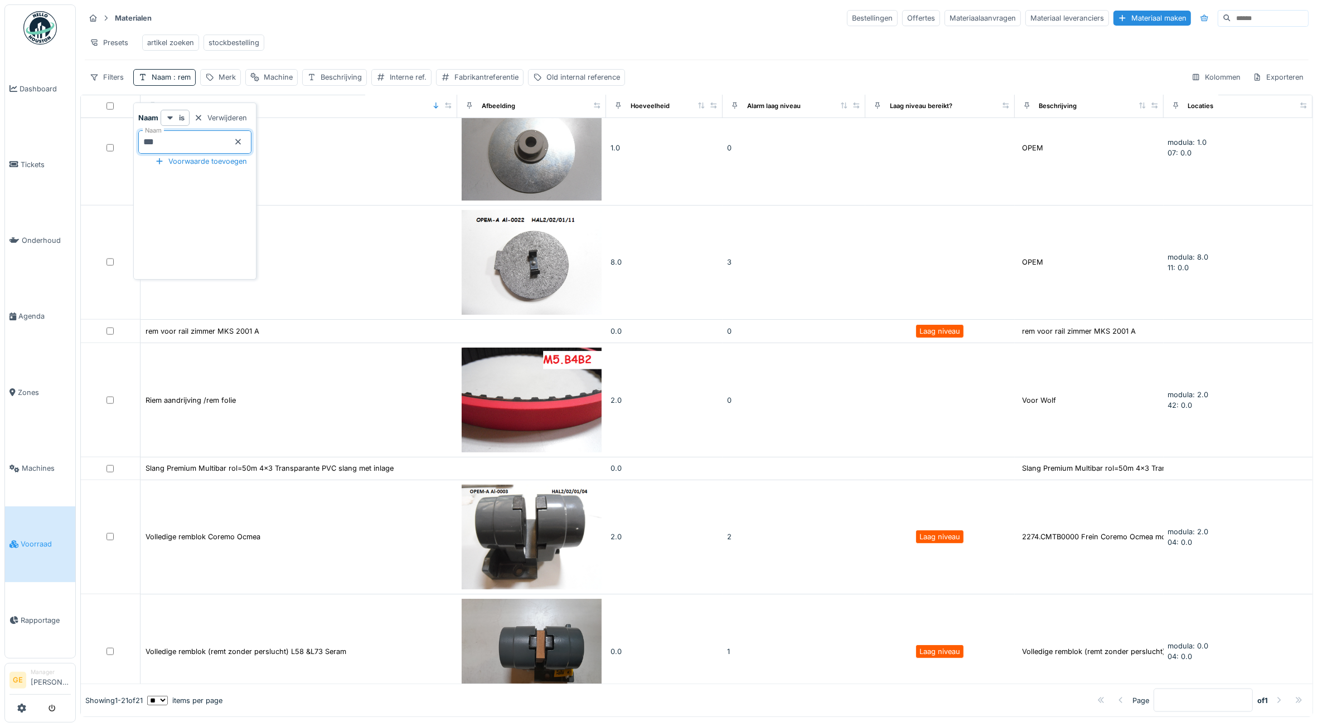
scroll to position [1612, 0]
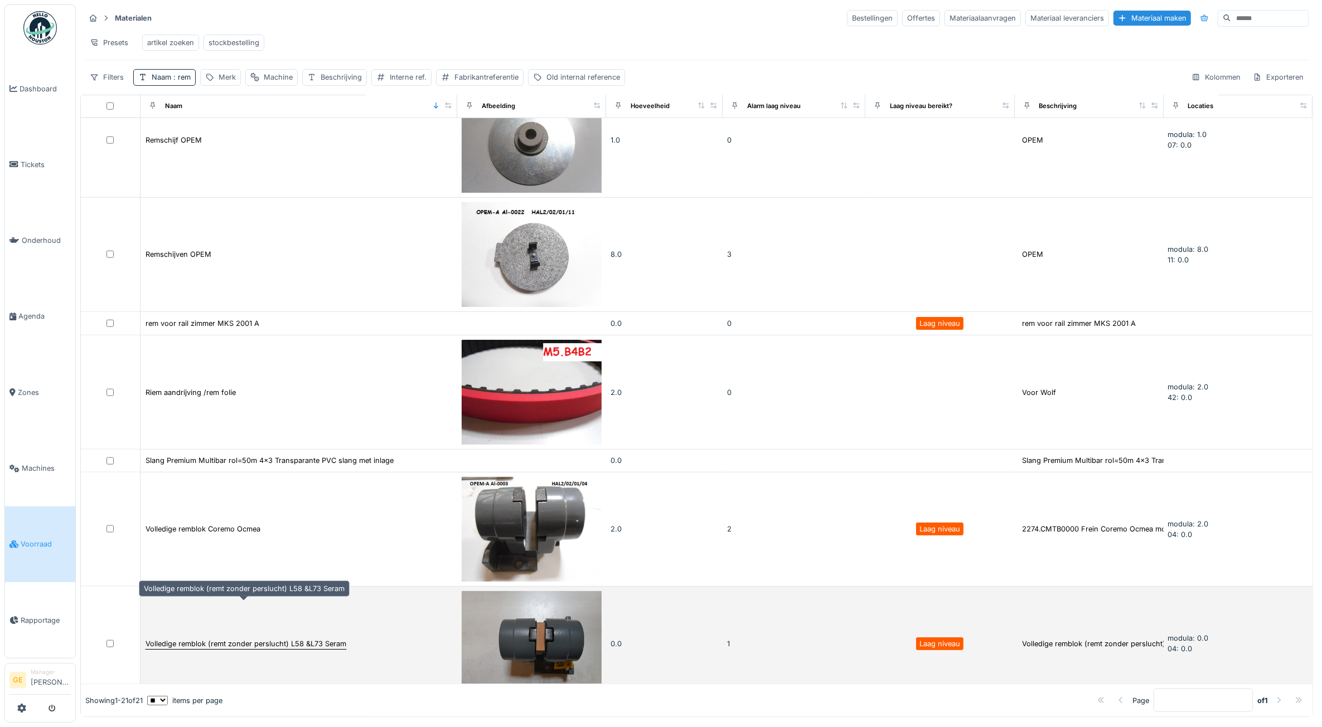
click at [266, 639] on div "Volledige remblok (remt zonder perslucht) L58 &L73 Seram" at bounding box center [245, 644] width 201 height 11
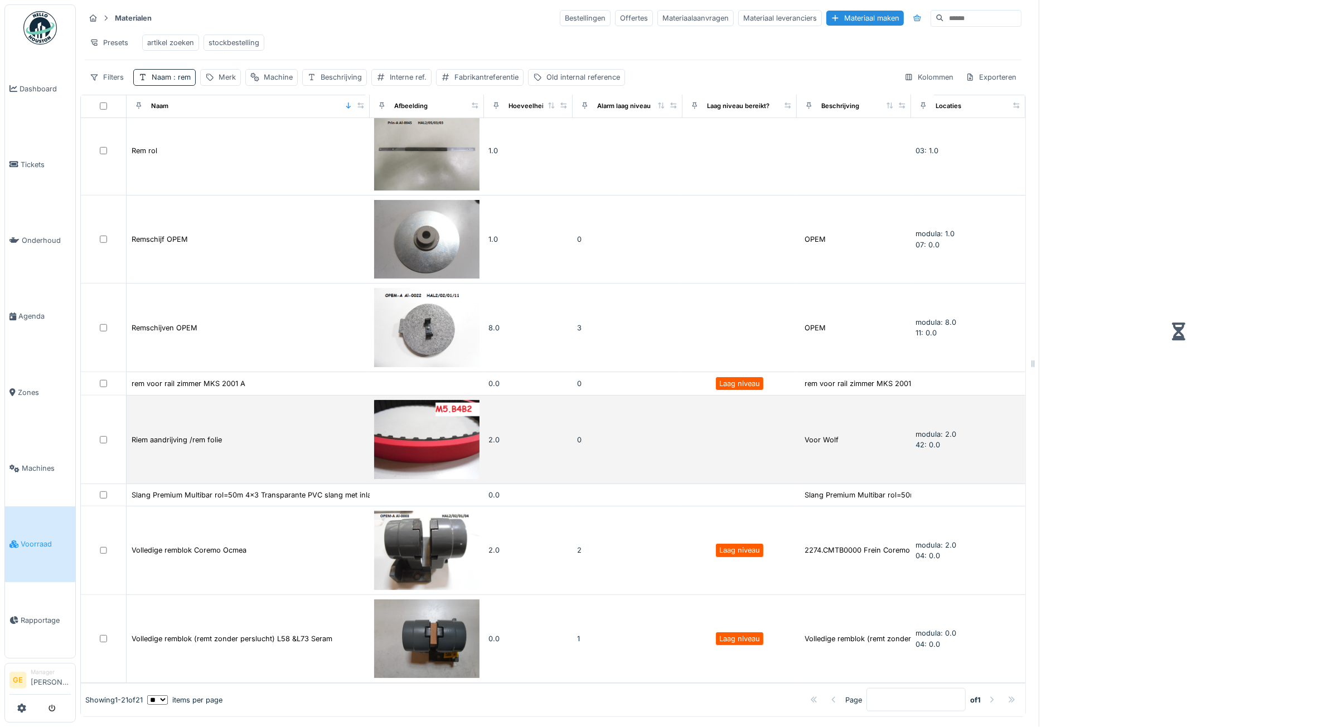
scroll to position [1124, 0]
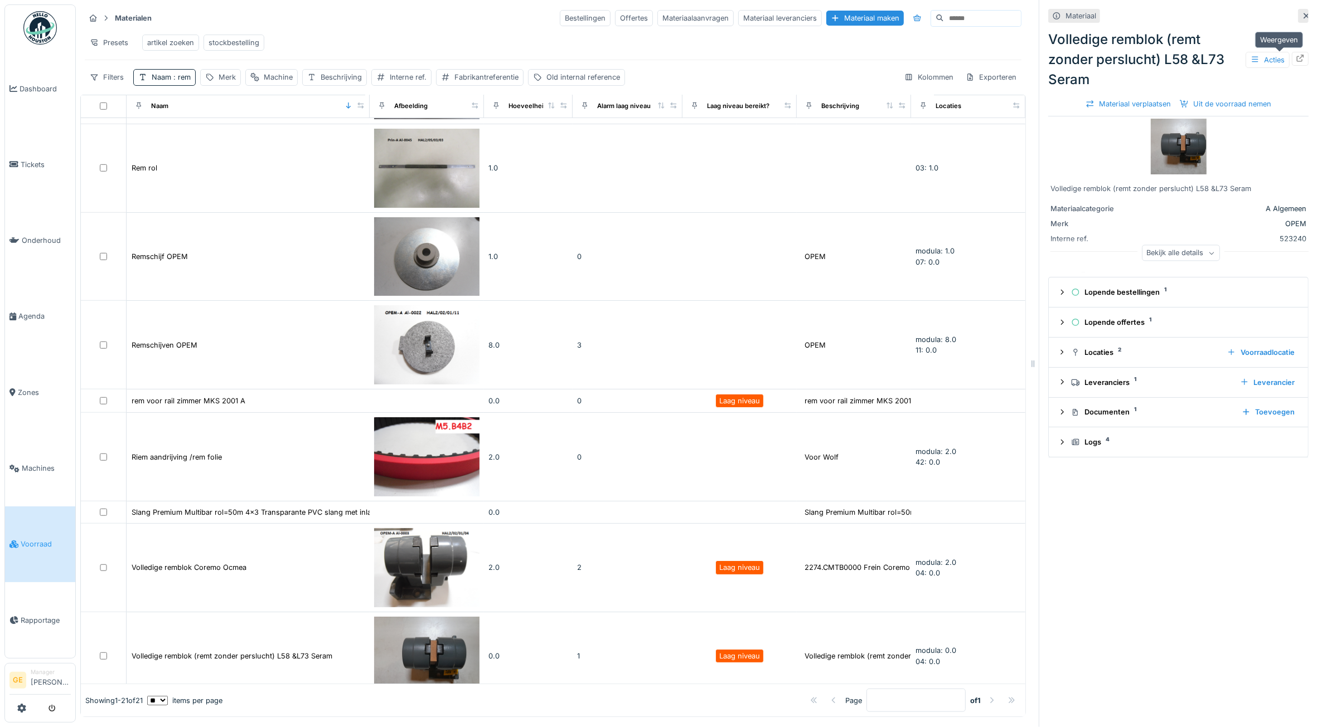
click at [1295, 60] on icon at bounding box center [1299, 58] width 9 height 7
click at [1295, 59] on icon at bounding box center [1299, 58] width 9 height 7
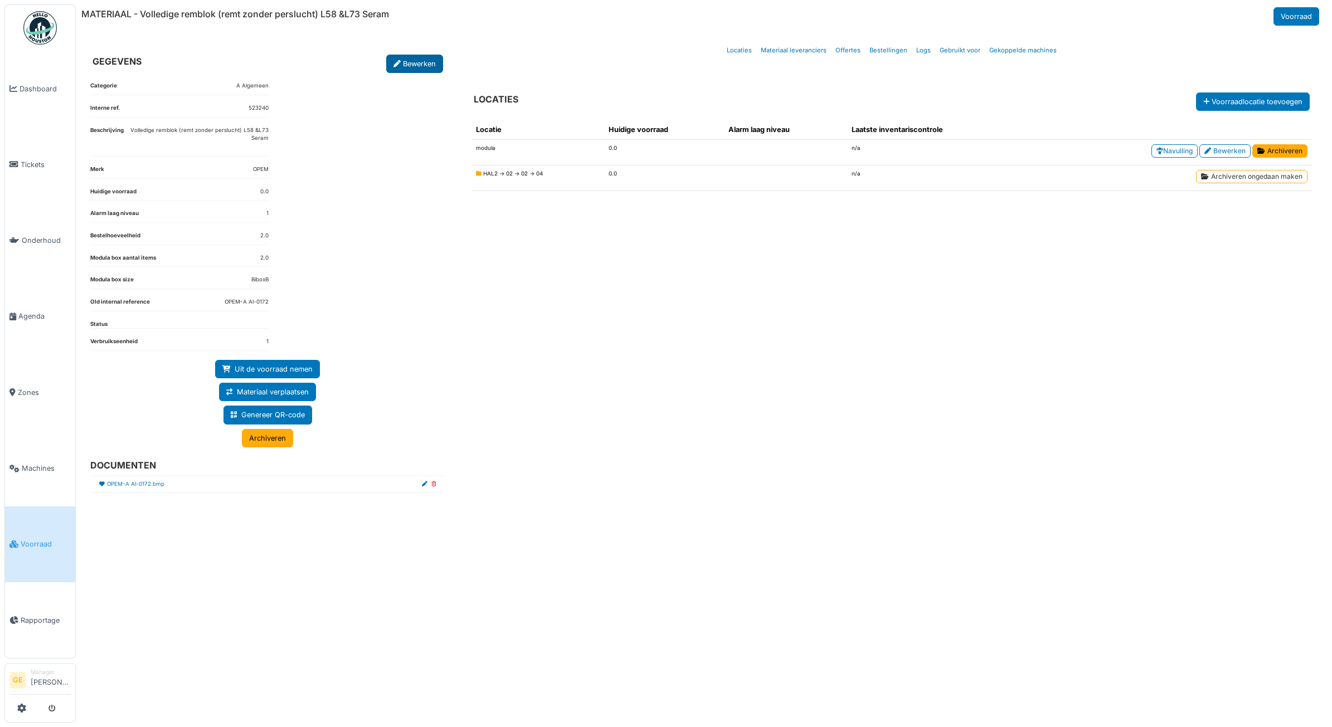
drag, startPoint x: 0, startPoint y: 0, endPoint x: 429, endPoint y: 60, distance: 433.4
click at [429, 60] on link "Bewerken" at bounding box center [414, 64] width 57 height 18
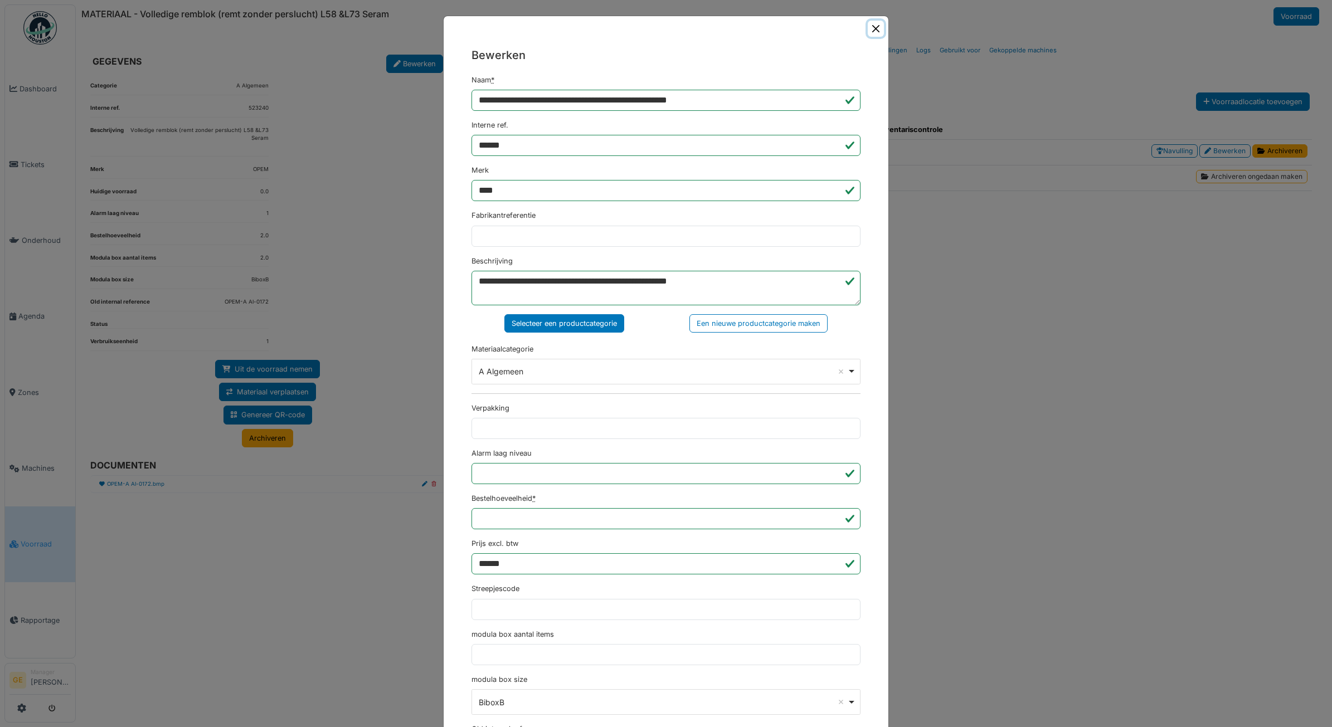
click at [869, 23] on button "Close" at bounding box center [876, 29] width 16 height 16
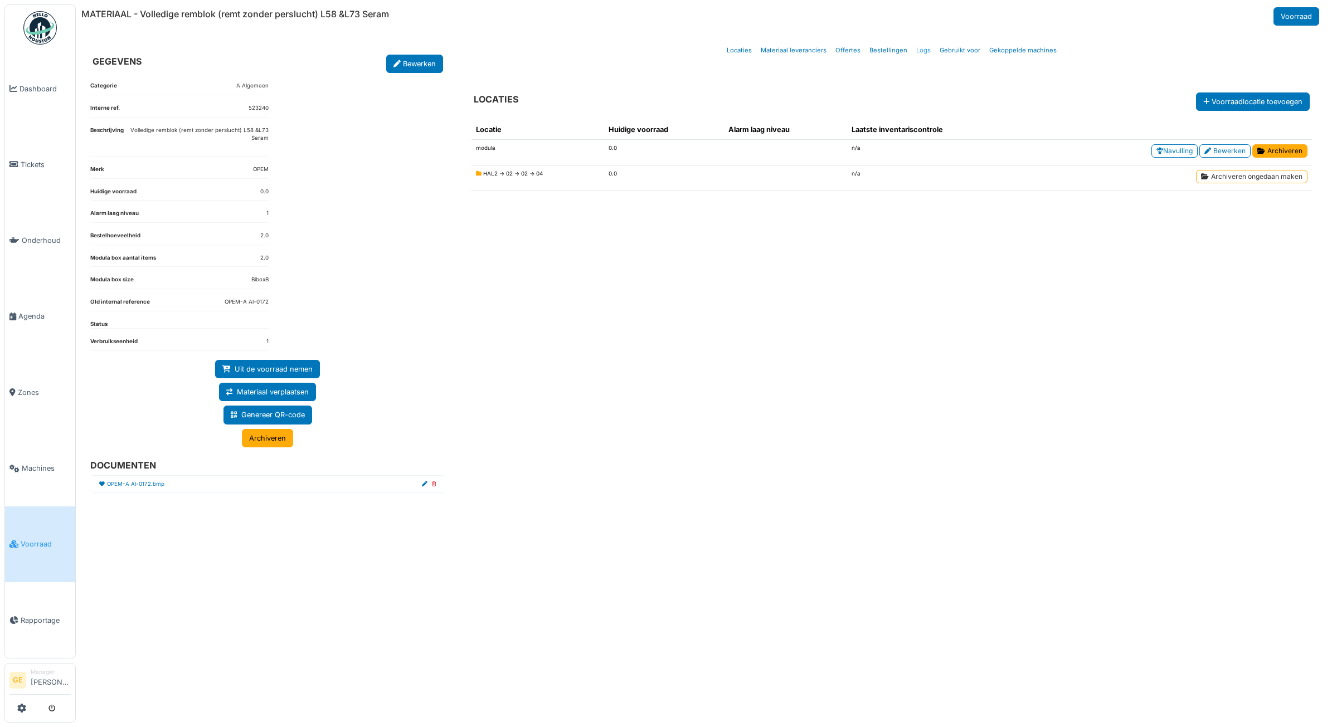
click at [920, 50] on link "Logs" at bounding box center [923, 50] width 23 height 26
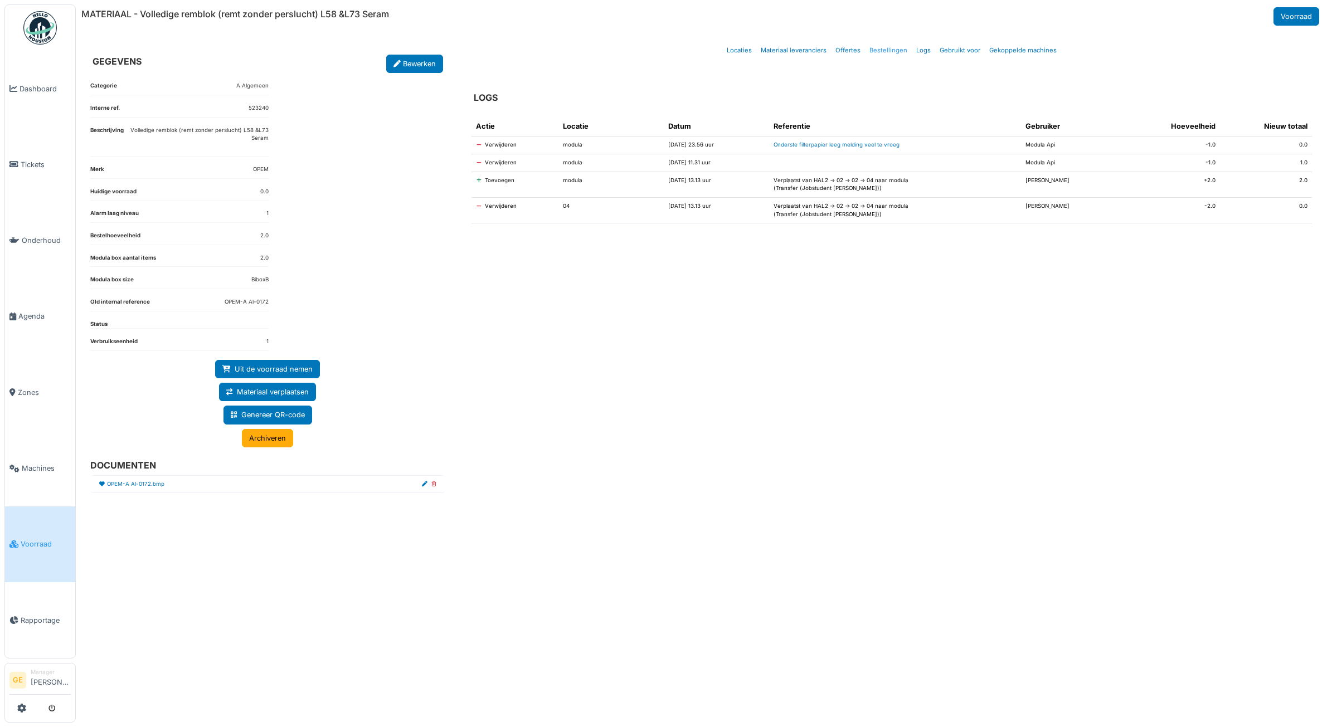
click at [888, 51] on link "Bestellingen" at bounding box center [888, 50] width 47 height 26
select select "***"
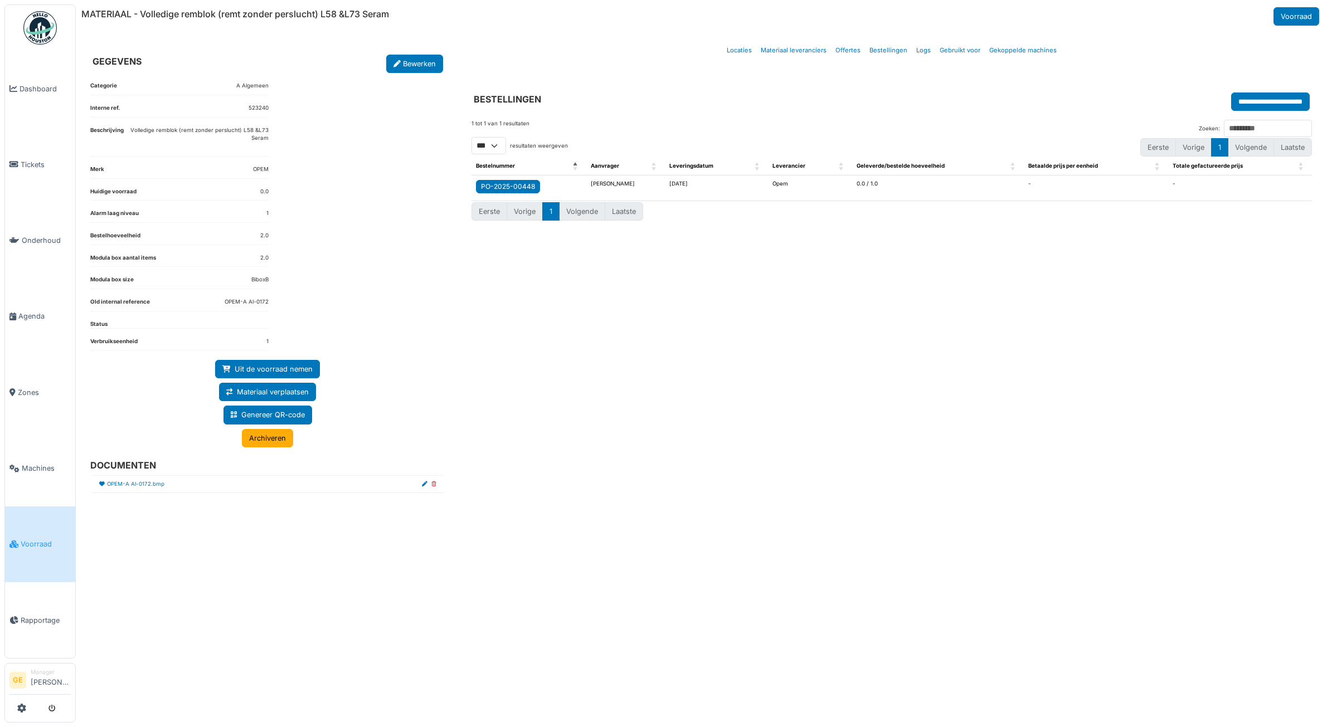
click at [508, 188] on div "PO-2025-00448" at bounding box center [508, 187] width 54 height 10
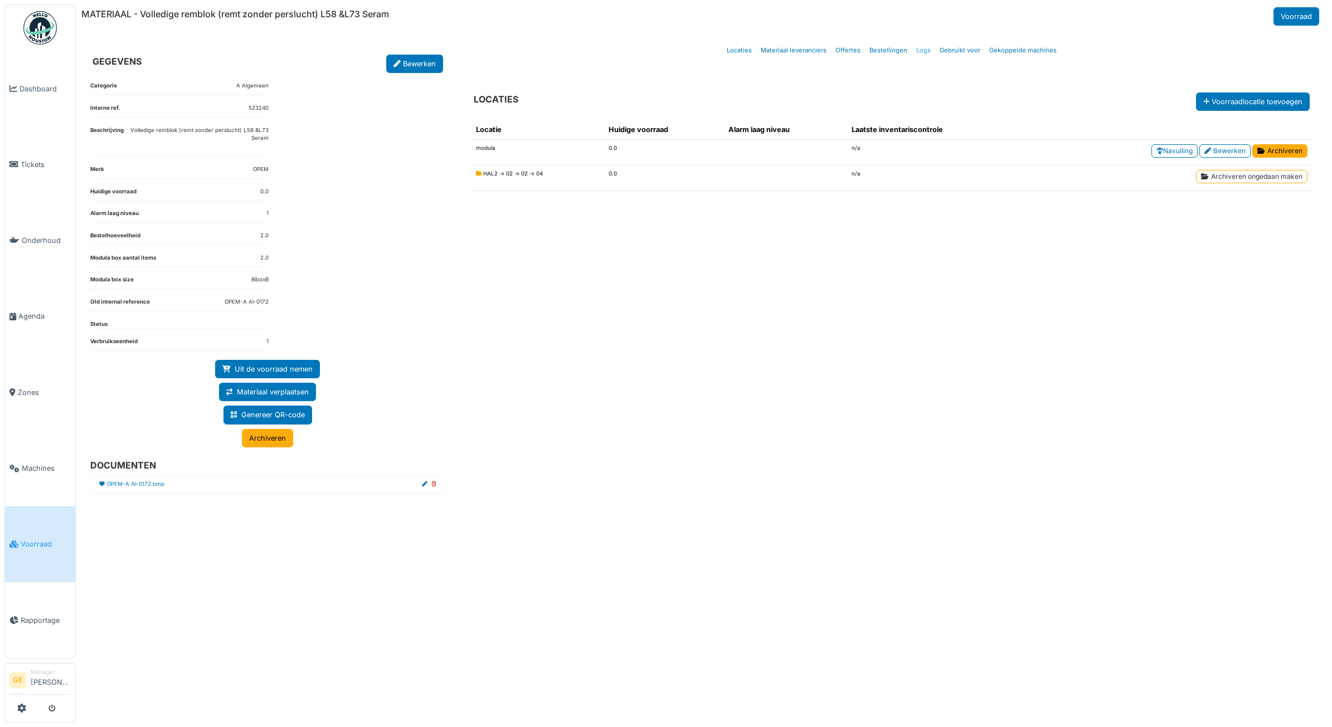
click at [918, 49] on link "Logs" at bounding box center [923, 50] width 23 height 26
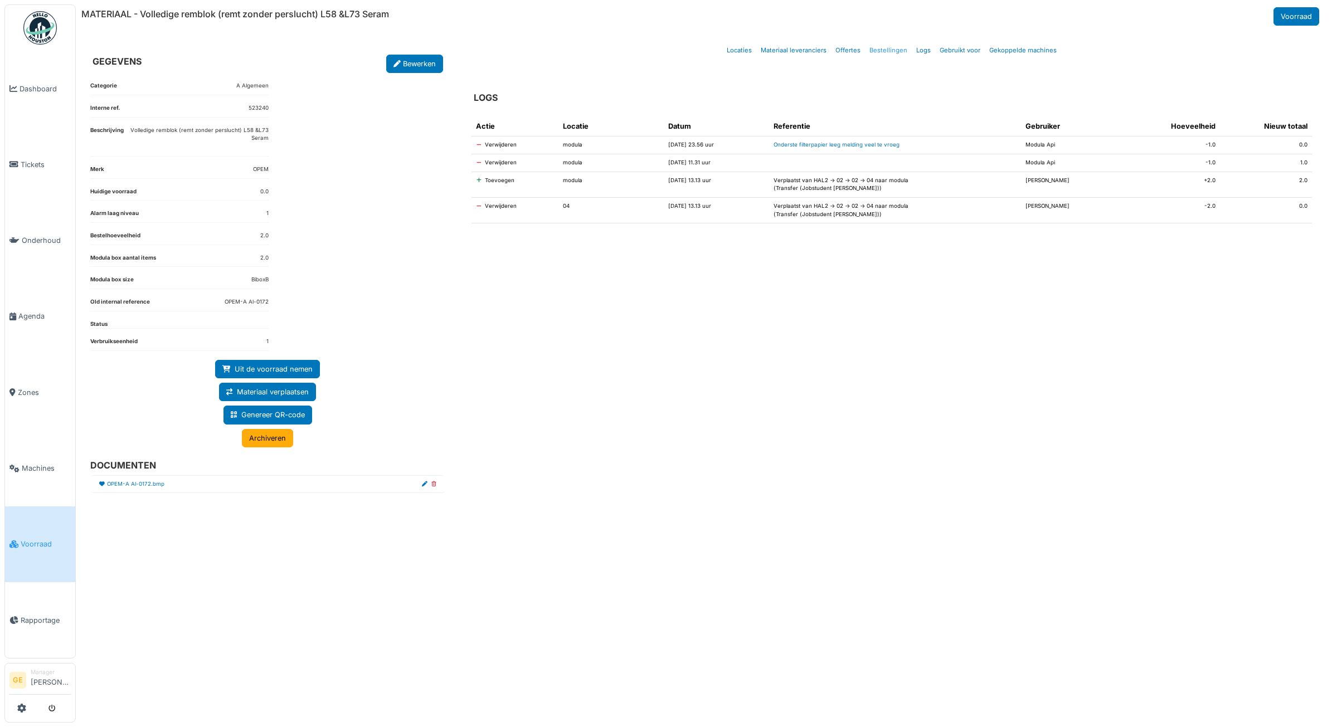
click at [900, 53] on link "Bestellingen" at bounding box center [888, 50] width 47 height 26
select select "***"
